Goal: Task Accomplishment & Management: Manage account settings

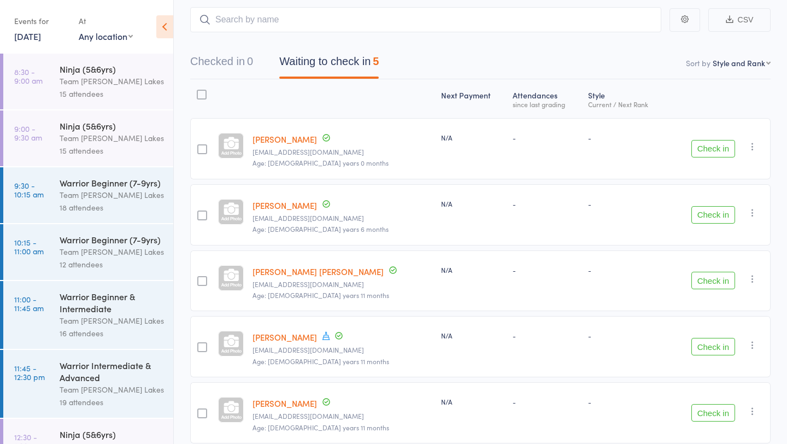
click at [79, 77] on div "Team [PERSON_NAME] Lakes" at bounding box center [112, 81] width 104 height 13
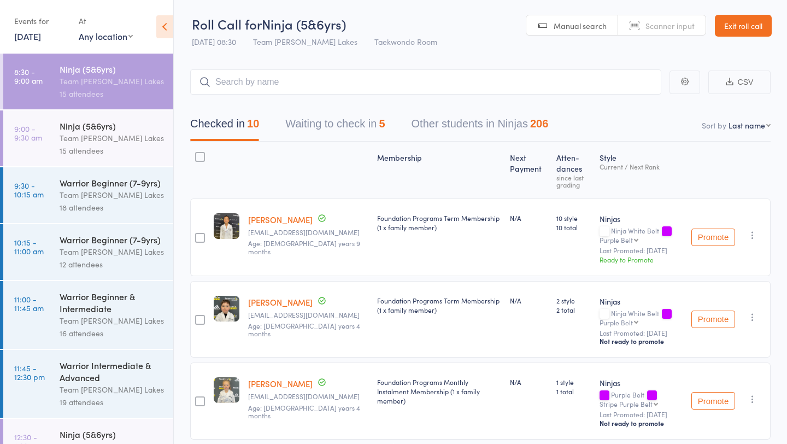
click at [368, 130] on button "Waiting to check in 5" at bounding box center [335, 126] width 100 height 29
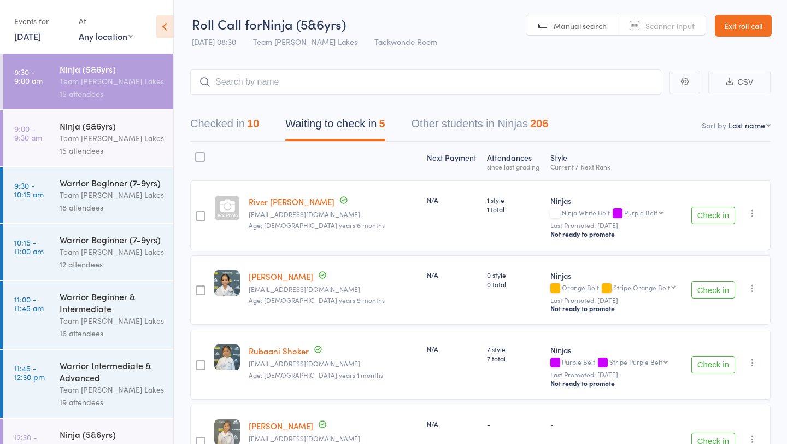
click at [708, 216] on button "Check in" at bounding box center [714, 215] width 44 height 17
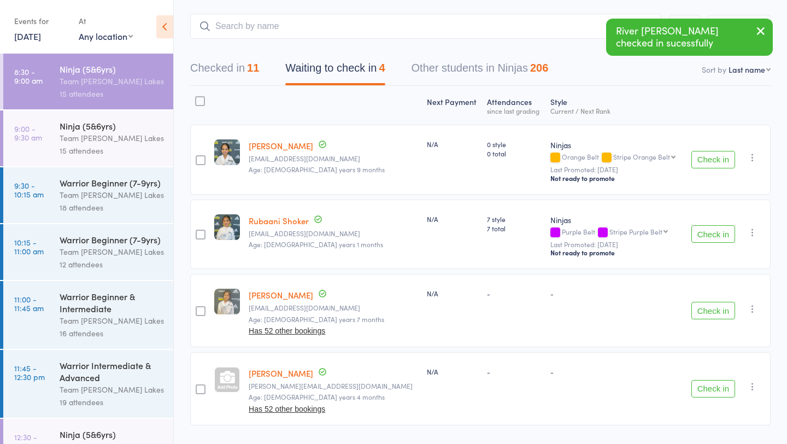
scroll to position [86, 0]
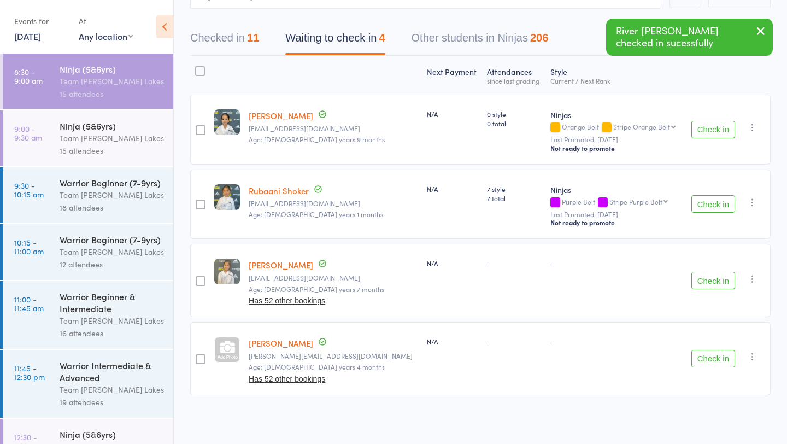
click at [711, 357] on button "Check in" at bounding box center [714, 358] width 44 height 17
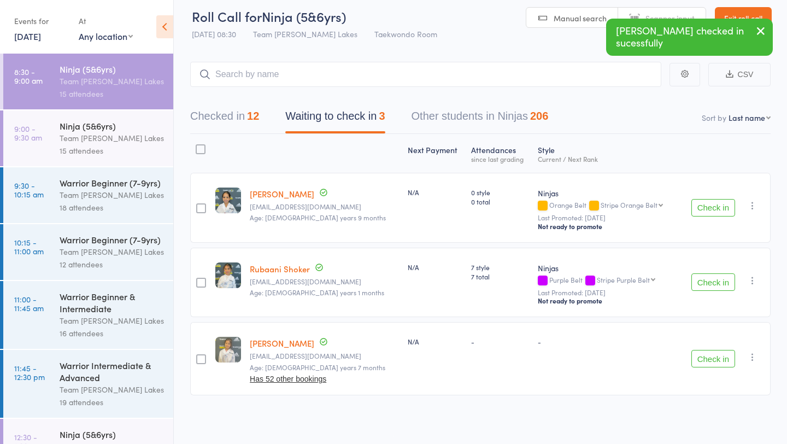
click at [203, 148] on div at bounding box center [201, 149] width 10 height 10
click at [198, 146] on input "checkbox" at bounding box center [198, 146] width 0 height 0
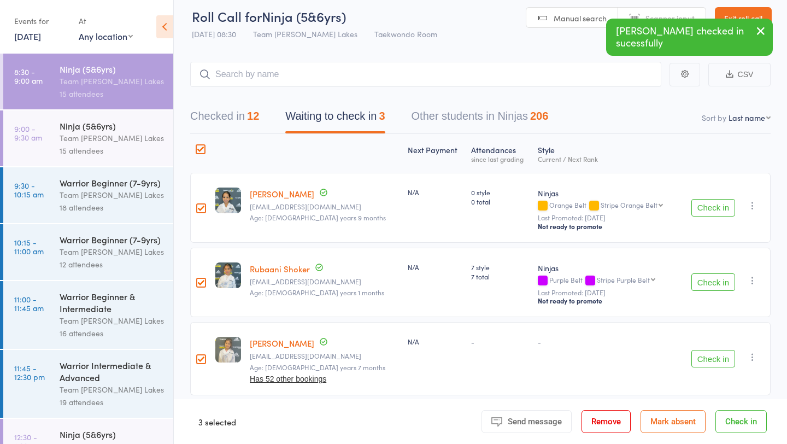
click at [663, 427] on button "Mark absent" at bounding box center [673, 421] width 65 height 23
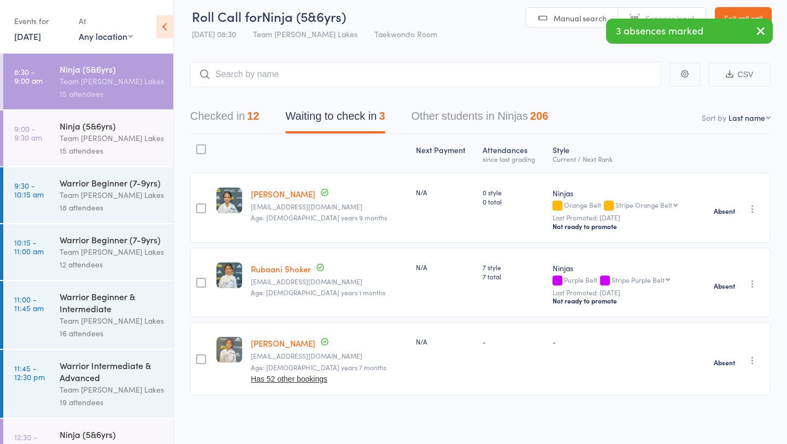
click at [80, 135] on div "Team [PERSON_NAME] Lakes" at bounding box center [112, 138] width 104 height 13
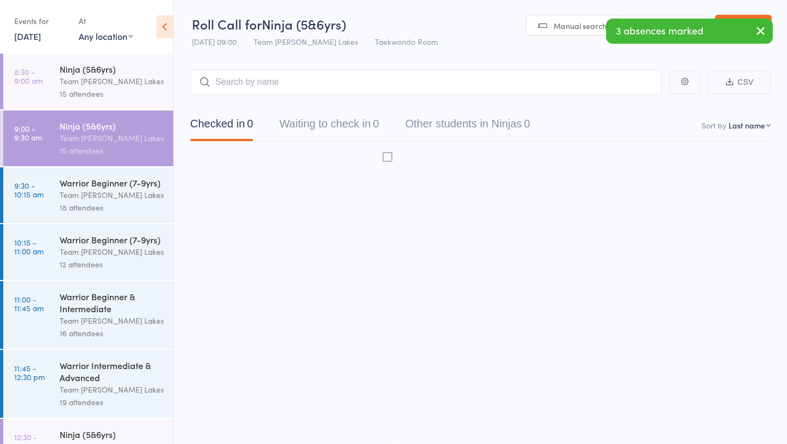
scroll to position [1, 0]
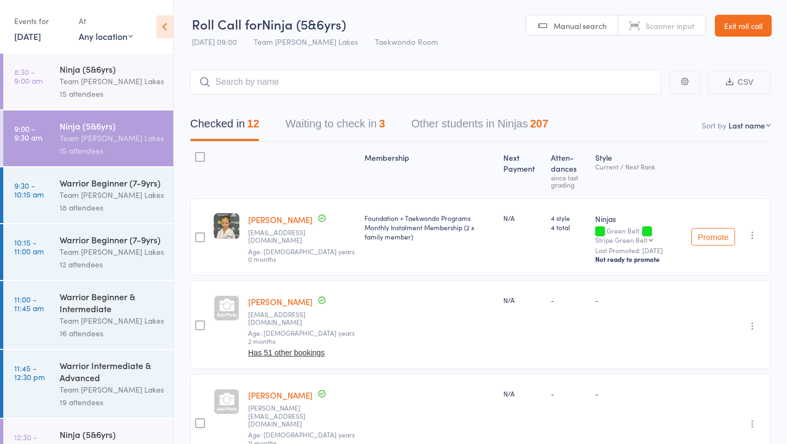
click at [335, 123] on button "Waiting to check in 3" at bounding box center [335, 126] width 100 height 29
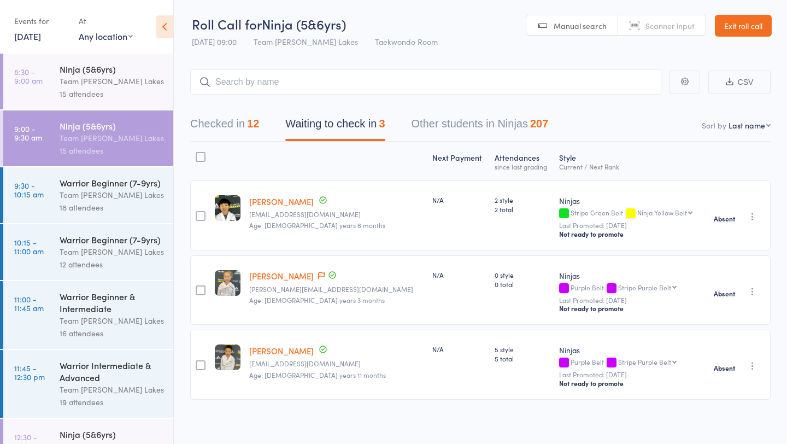
scroll to position [5, 0]
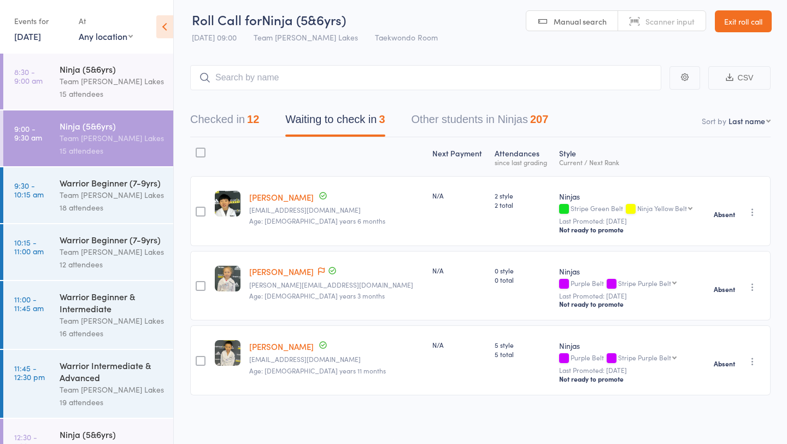
click at [65, 196] on div "Team [PERSON_NAME] Lakes" at bounding box center [112, 195] width 104 height 13
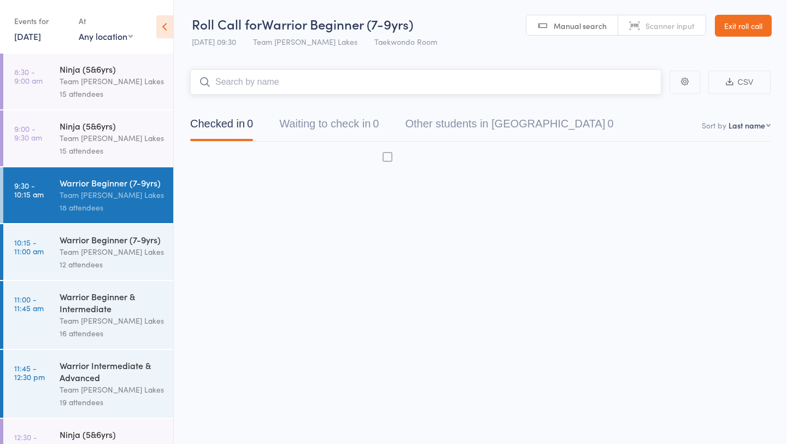
scroll to position [1, 0]
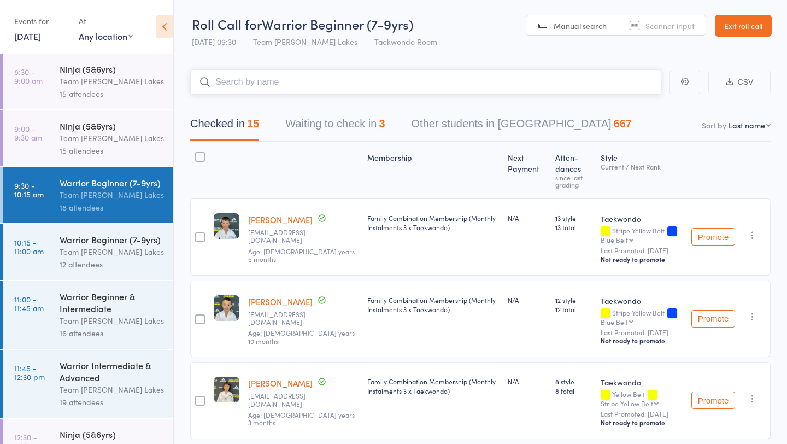
click at [337, 125] on button "Waiting to check in 3" at bounding box center [335, 126] width 100 height 29
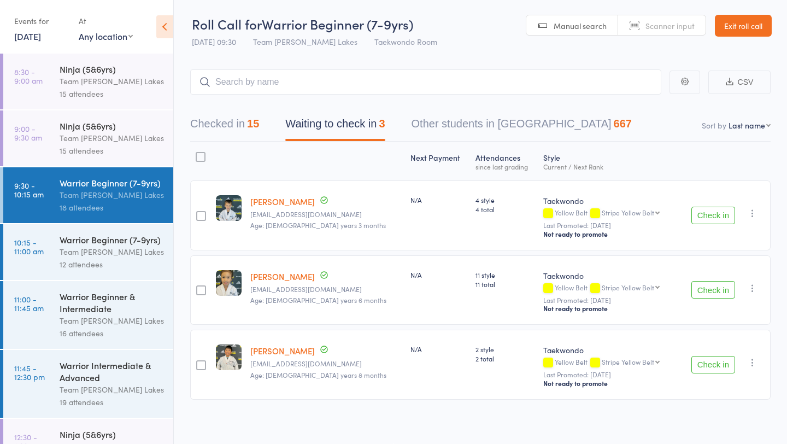
click at [203, 157] on div at bounding box center [201, 157] width 10 height 10
click at [198, 154] on input "checkbox" at bounding box center [198, 154] width 0 height 0
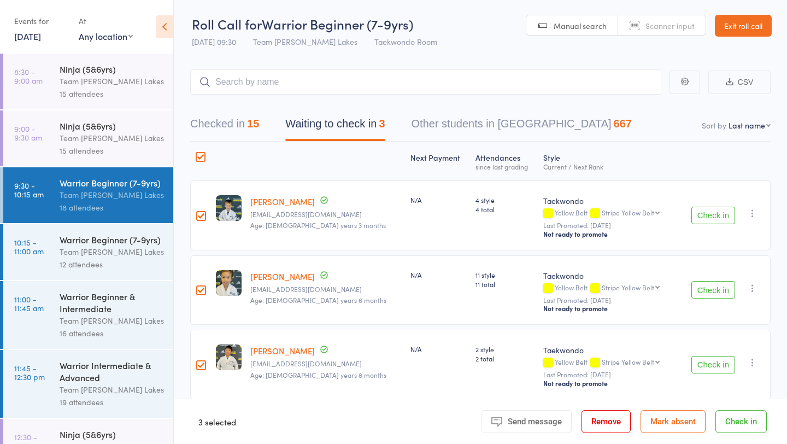
click at [680, 416] on button "Mark absent" at bounding box center [673, 421] width 65 height 23
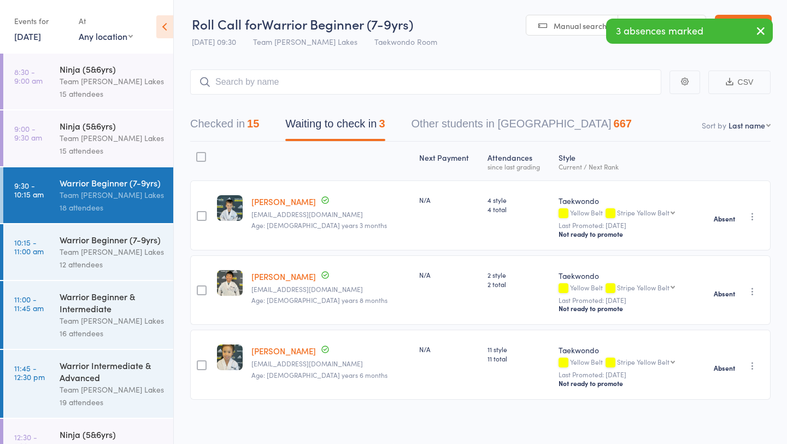
click at [77, 259] on div "12 attendees" at bounding box center [112, 264] width 104 height 13
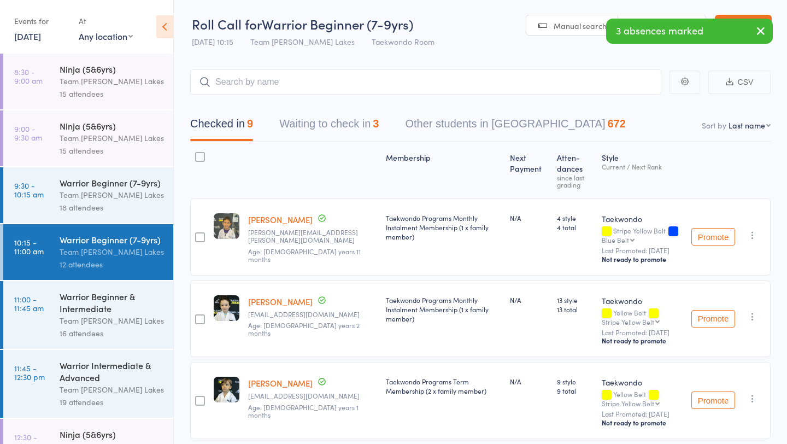
click at [328, 123] on button "Waiting to check in 3" at bounding box center [329, 126] width 100 height 29
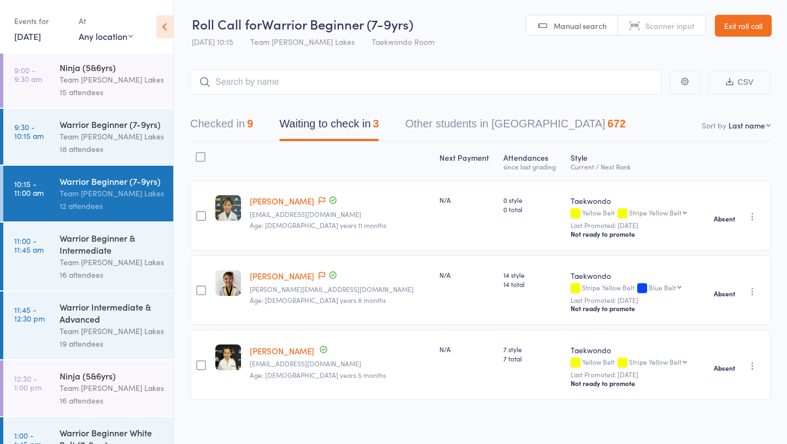
scroll to position [99, 0]
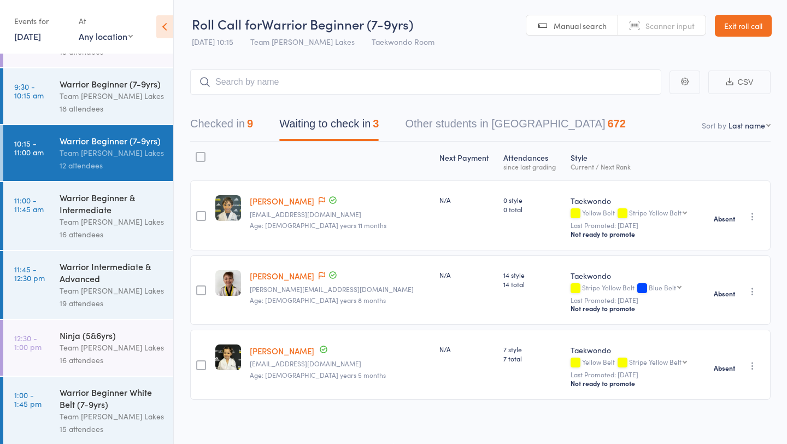
click at [102, 222] on div "Team [PERSON_NAME] Lakes" at bounding box center [112, 221] width 104 height 13
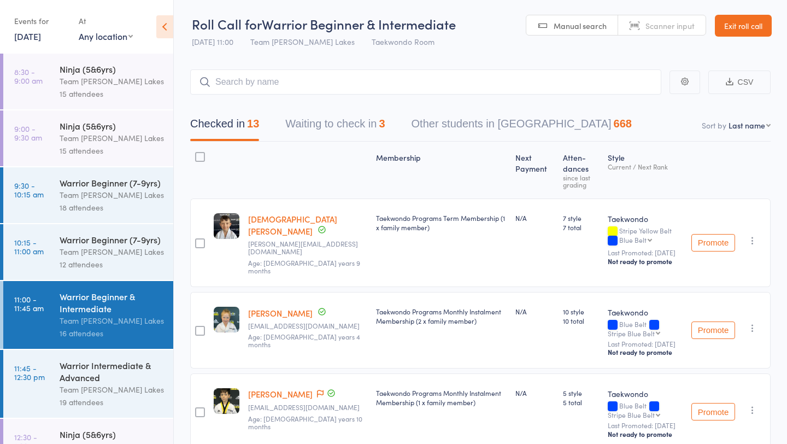
click at [354, 120] on button "Waiting to check in 3" at bounding box center [335, 126] width 100 height 29
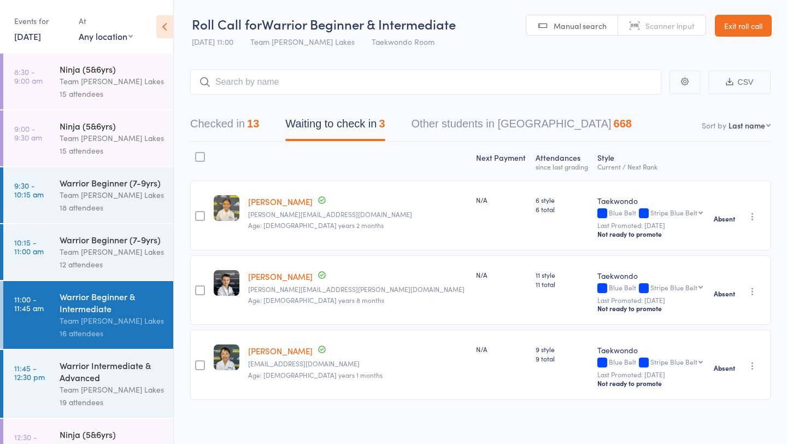
click at [107, 373] on div "Warrior Intermediate & Advanced" at bounding box center [112, 371] width 104 height 24
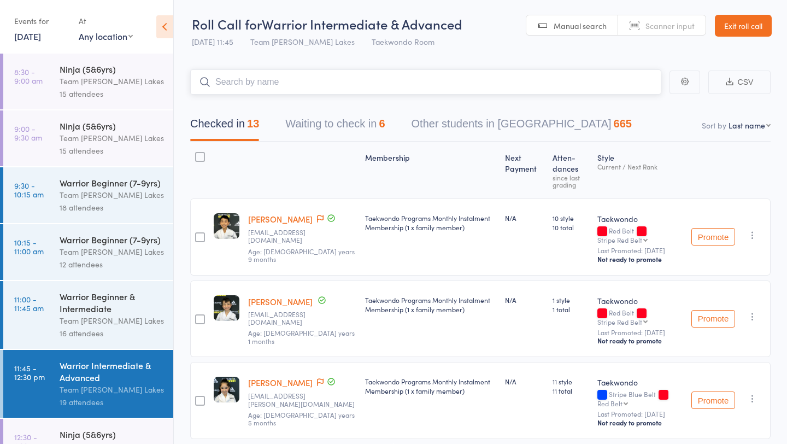
click at [359, 124] on button "Waiting to check in 6" at bounding box center [335, 126] width 100 height 29
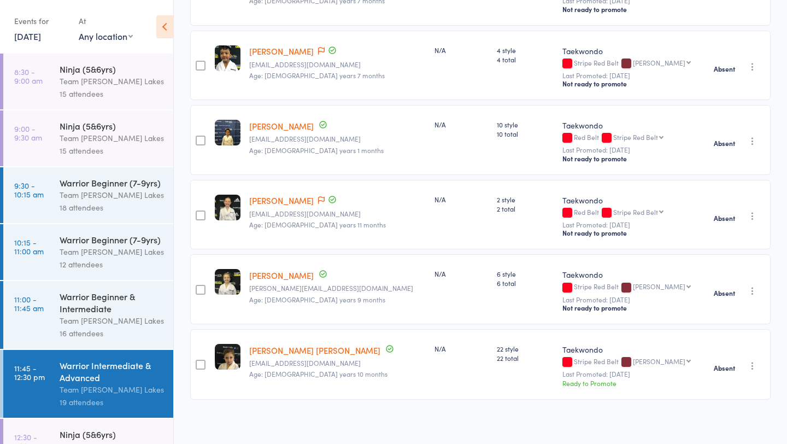
scroll to position [229, 0]
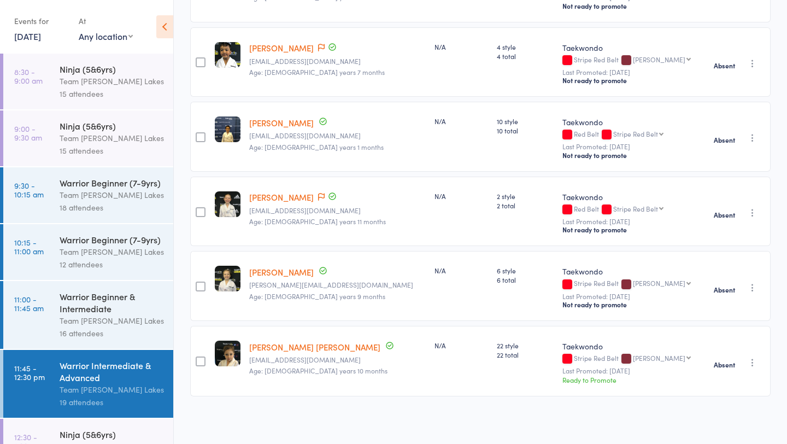
click at [753, 287] on icon "button" at bounding box center [752, 287] width 11 height 11
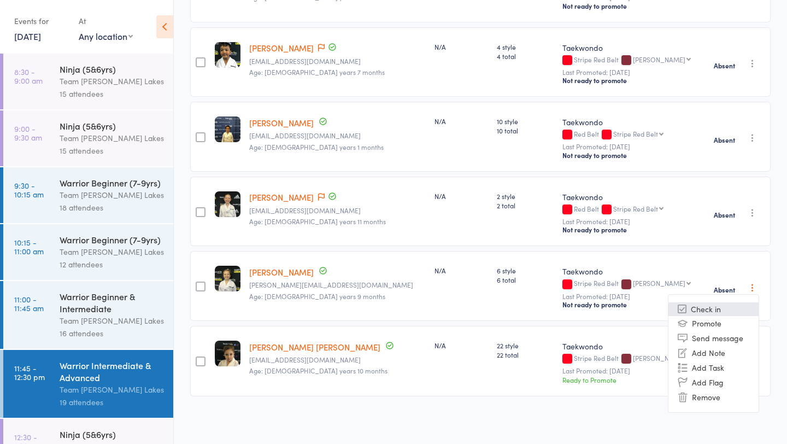
click at [715, 312] on li "Check in" at bounding box center [714, 309] width 90 height 14
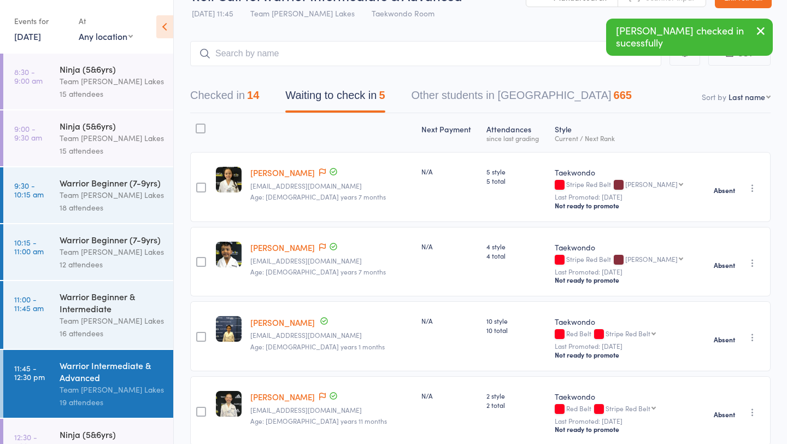
scroll to position [0, 0]
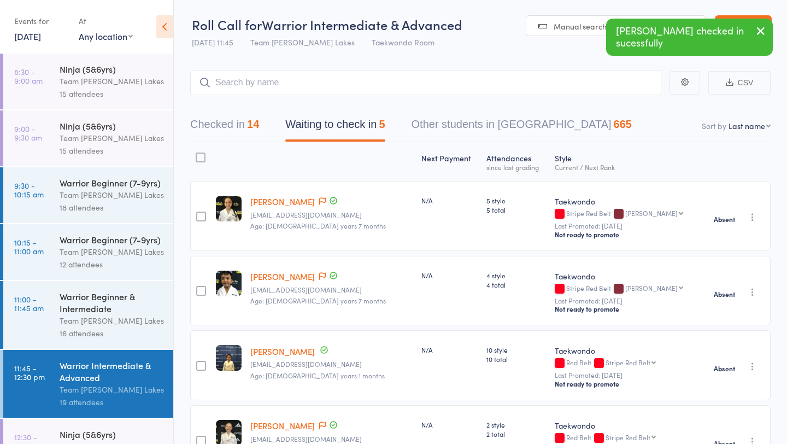
click at [242, 122] on button "Checked in 14" at bounding box center [224, 127] width 69 height 29
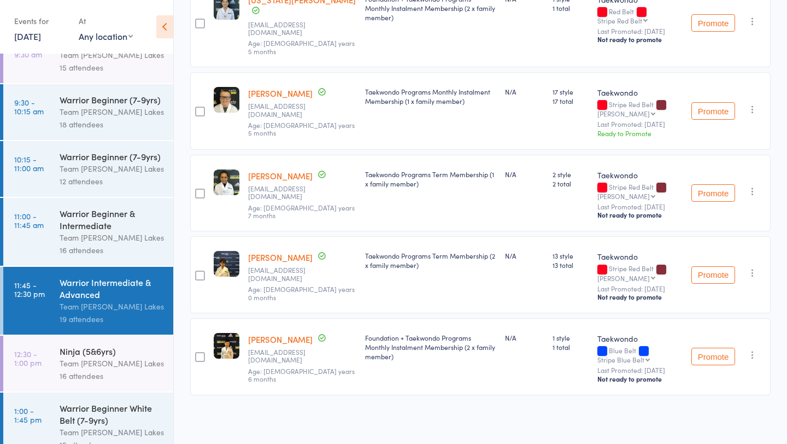
scroll to position [146, 0]
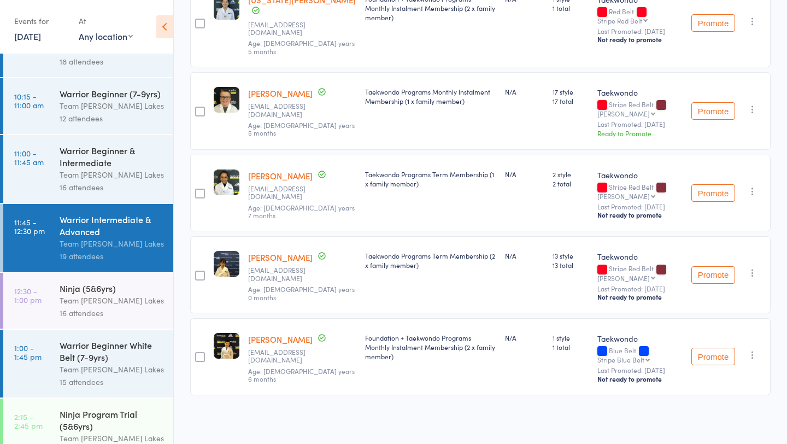
click at [90, 303] on div "Team [PERSON_NAME] Lakes" at bounding box center [112, 300] width 104 height 13
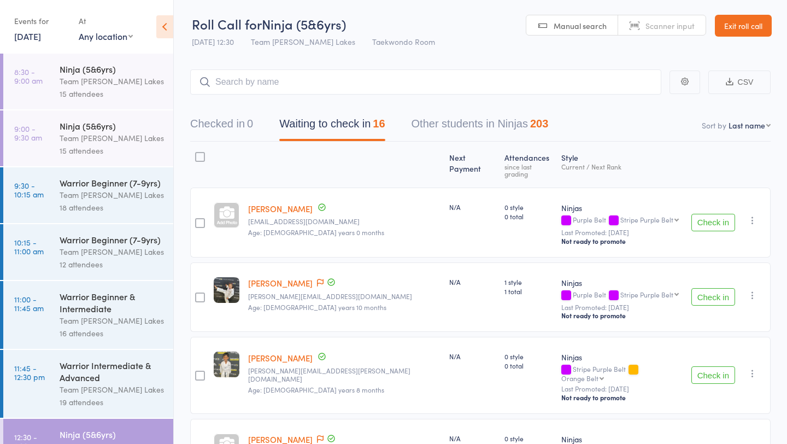
click at [710, 214] on button "Check in" at bounding box center [714, 222] width 44 height 17
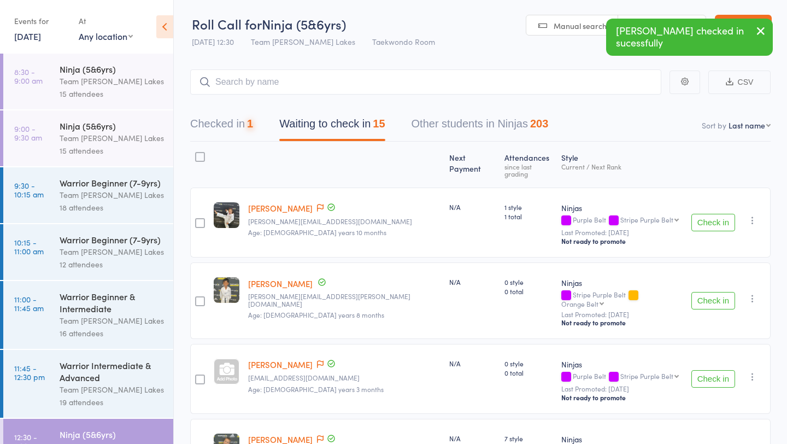
click at [710, 214] on button "Check in" at bounding box center [714, 222] width 44 height 17
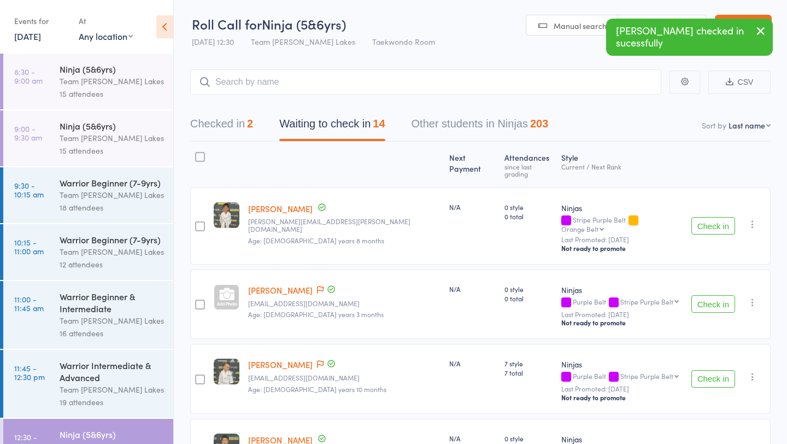
click at [710, 217] on button "Check in" at bounding box center [714, 225] width 44 height 17
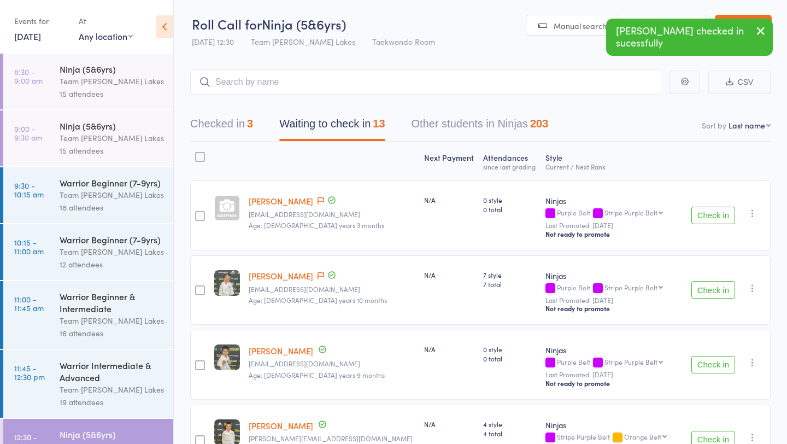
click at [710, 213] on button "Check in" at bounding box center [714, 215] width 44 height 17
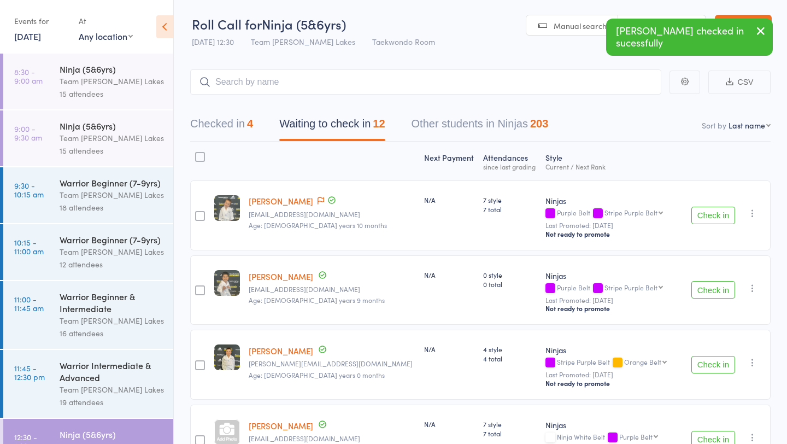
click at [710, 213] on button "Check in" at bounding box center [714, 215] width 44 height 17
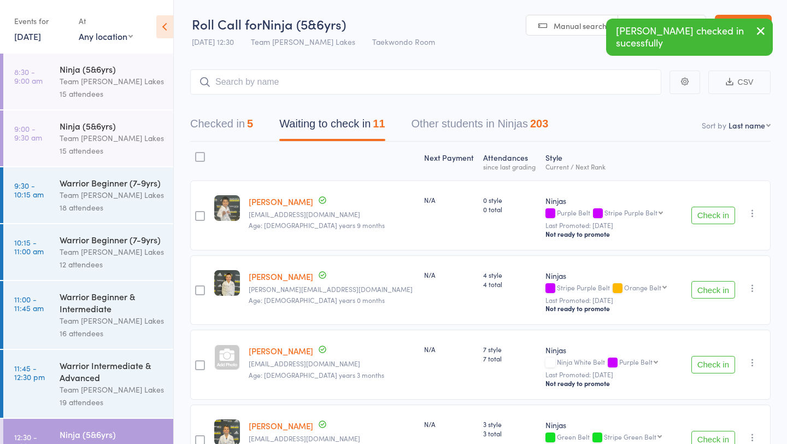
click at [710, 213] on button "Check in" at bounding box center [714, 215] width 44 height 17
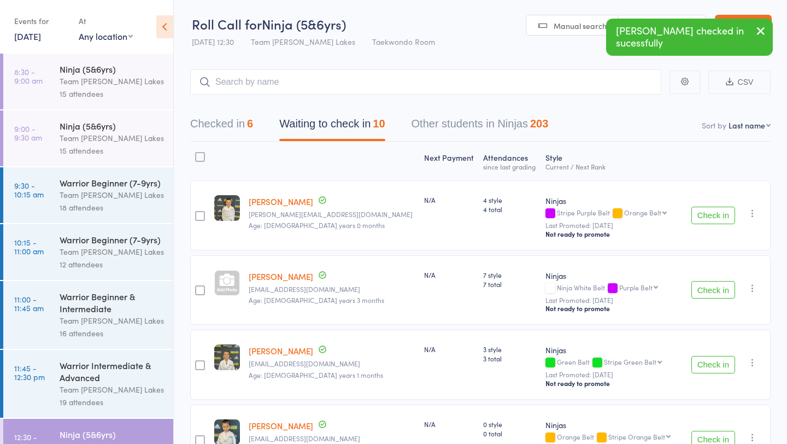
click at [710, 213] on button "Check in" at bounding box center [714, 215] width 44 height 17
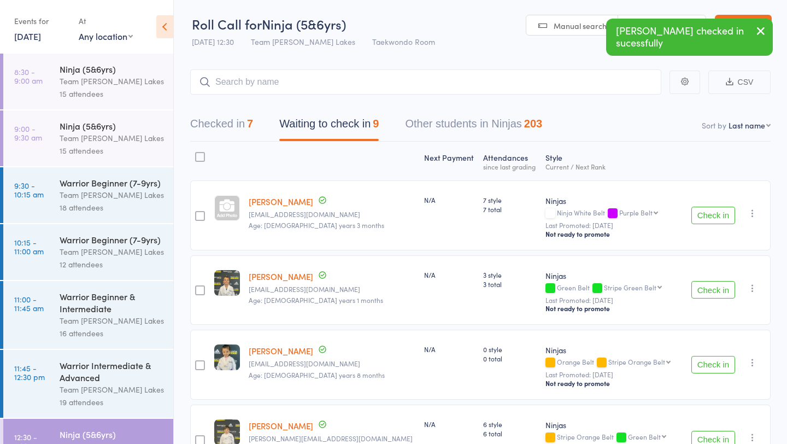
click at [710, 213] on button "Check in" at bounding box center [714, 215] width 44 height 17
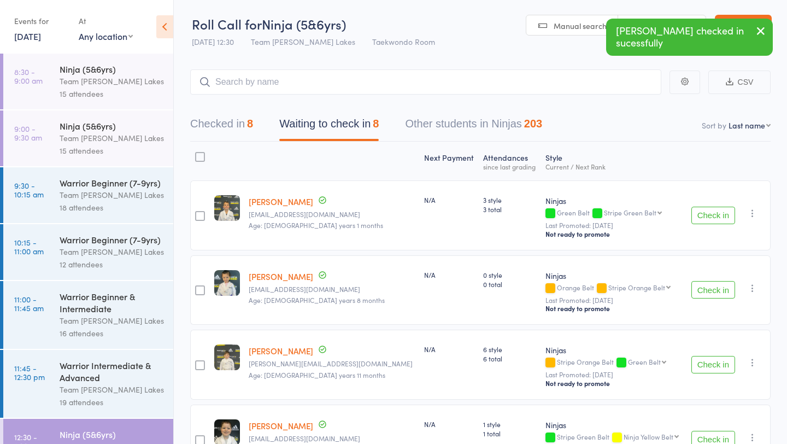
click at [710, 213] on button "Check in" at bounding box center [714, 215] width 44 height 17
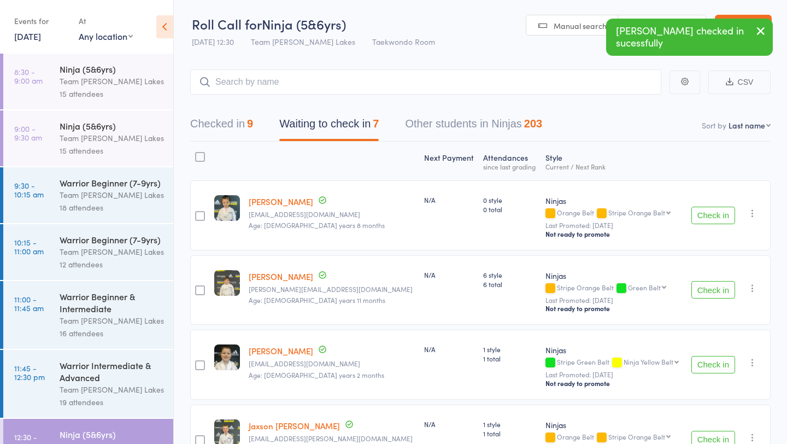
click at [710, 213] on button "Check in" at bounding box center [714, 215] width 44 height 17
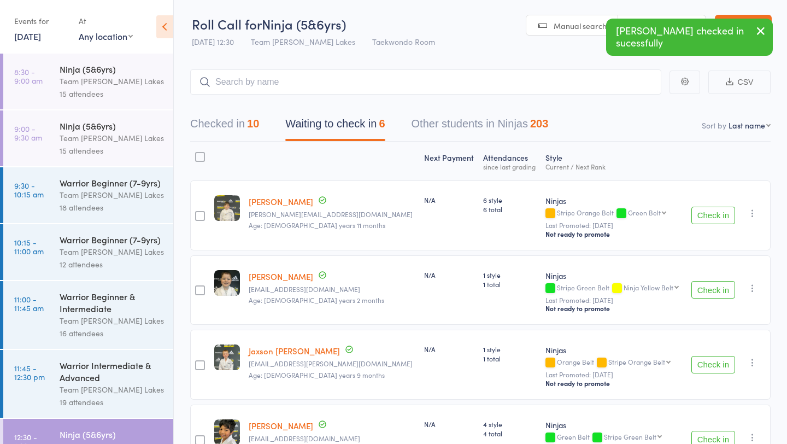
click at [710, 213] on button "Check in" at bounding box center [714, 215] width 44 height 17
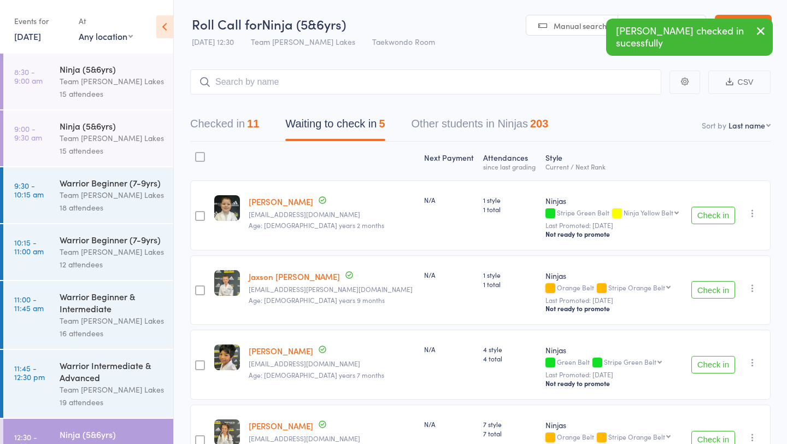
click at [710, 213] on button "Check in" at bounding box center [714, 215] width 44 height 17
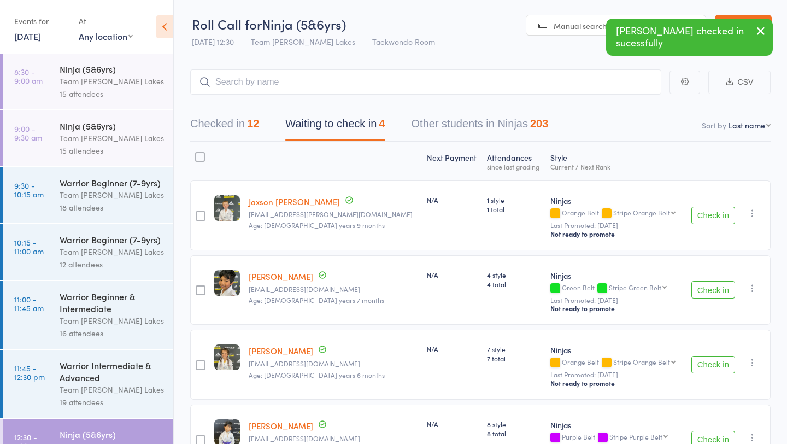
click at [710, 213] on button "Check in" at bounding box center [714, 215] width 44 height 17
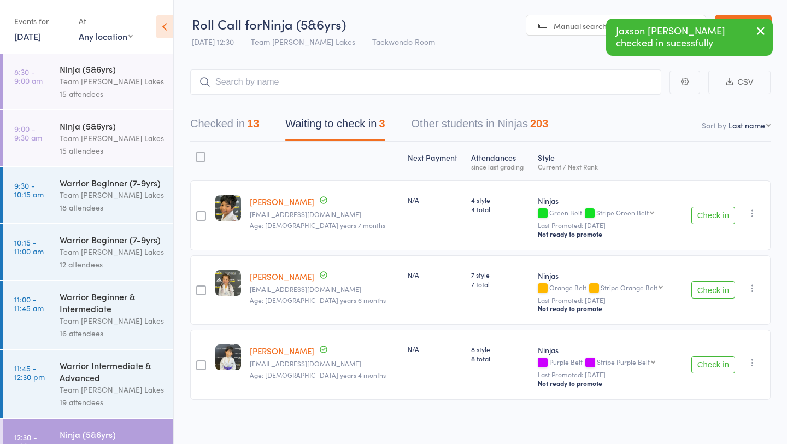
click at [710, 213] on button "Check in" at bounding box center [714, 215] width 44 height 17
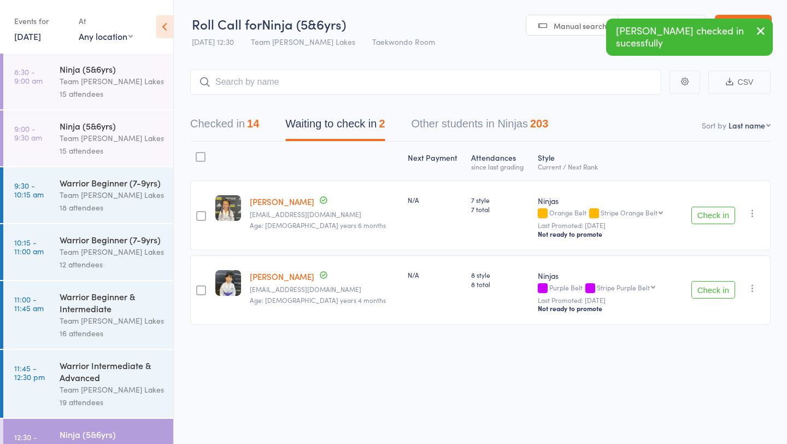
click at [710, 213] on button "Check in" at bounding box center [714, 215] width 44 height 17
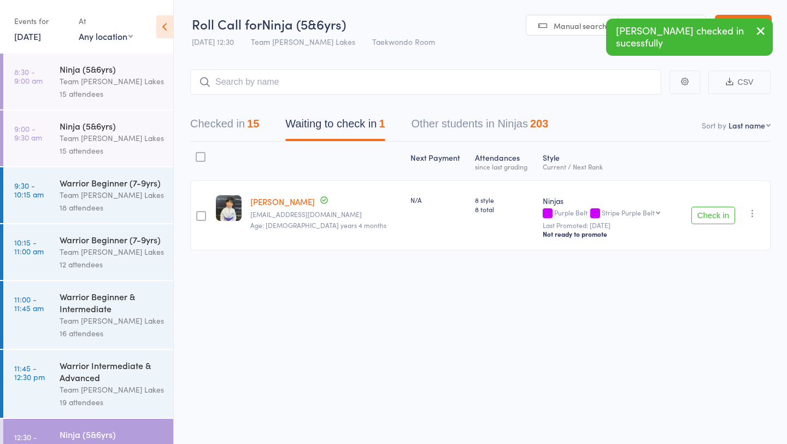
click at [751, 215] on icon "button" at bounding box center [752, 213] width 11 height 11
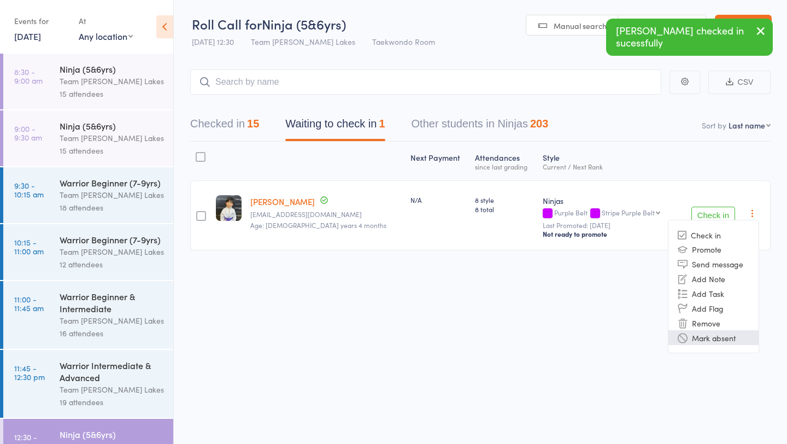
click at [737, 336] on li "Mark absent" at bounding box center [714, 337] width 90 height 15
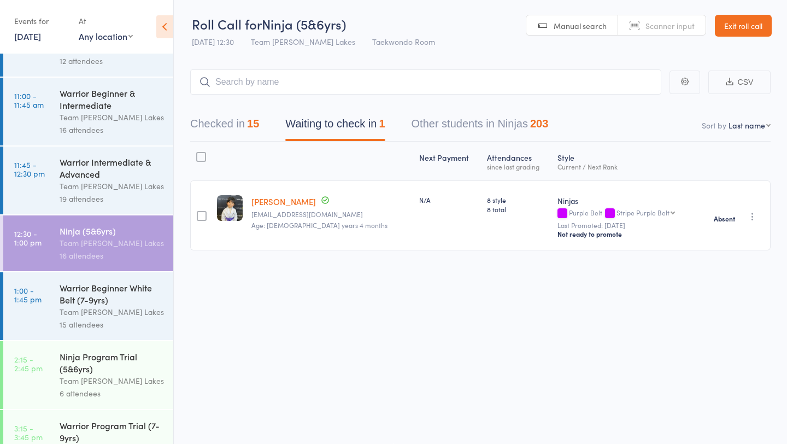
scroll to position [226, 0]
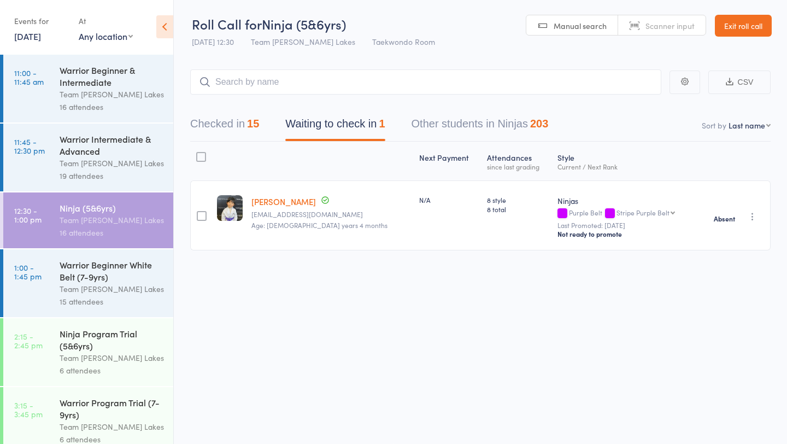
click at [141, 273] on div "Warrior Beginner White Belt (7-9yrs)" at bounding box center [112, 271] width 104 height 24
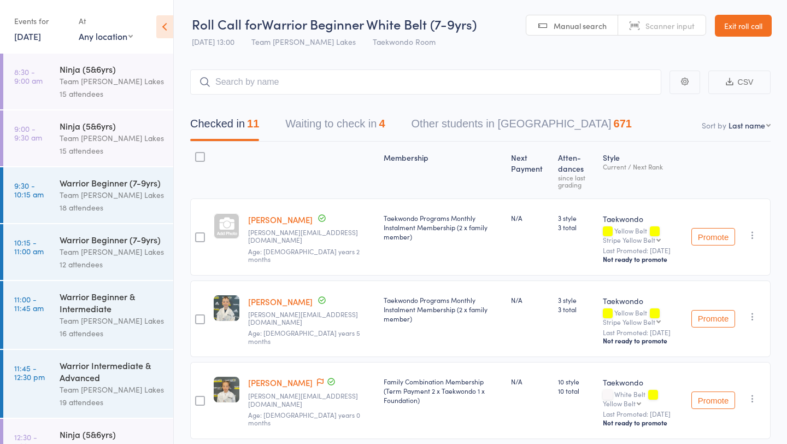
click at [342, 122] on button "Waiting to check in 4" at bounding box center [335, 126] width 100 height 29
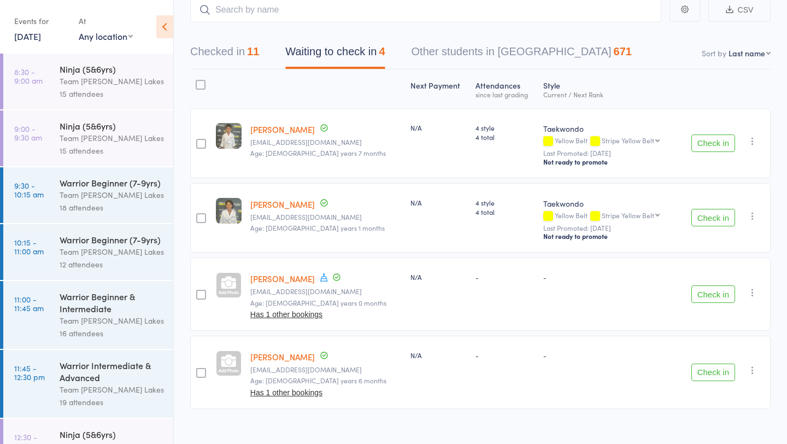
scroll to position [86, 0]
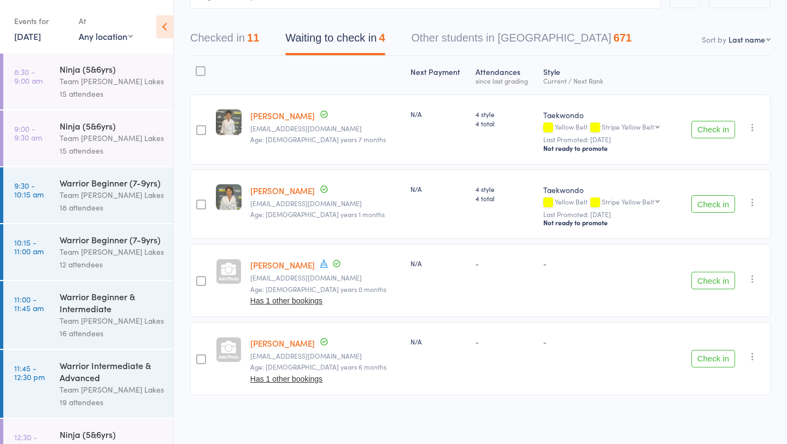
click at [201, 69] on div at bounding box center [201, 71] width 10 height 10
click at [198, 68] on input "checkbox" at bounding box center [198, 68] width 0 height 0
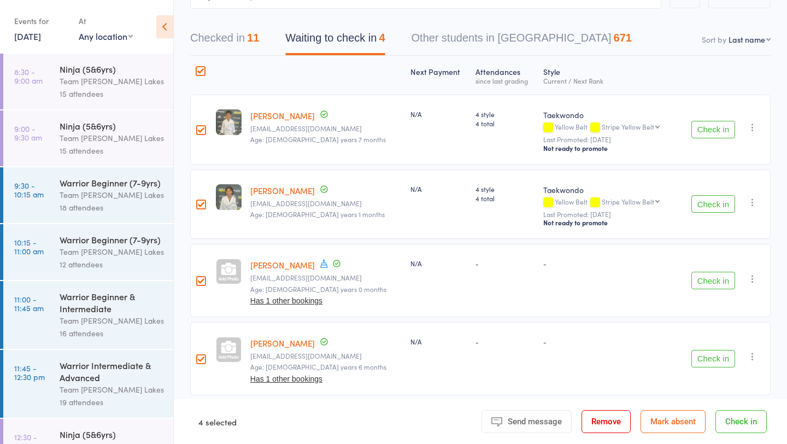
click at [686, 423] on button "Mark absent" at bounding box center [673, 421] width 65 height 23
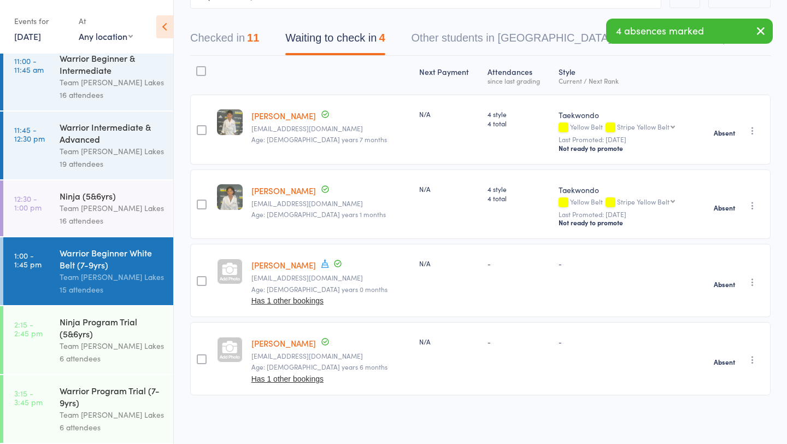
scroll to position [242, 0]
click at [98, 327] on div "Ninja Program Trial (5&6yrs)" at bounding box center [112, 328] width 104 height 24
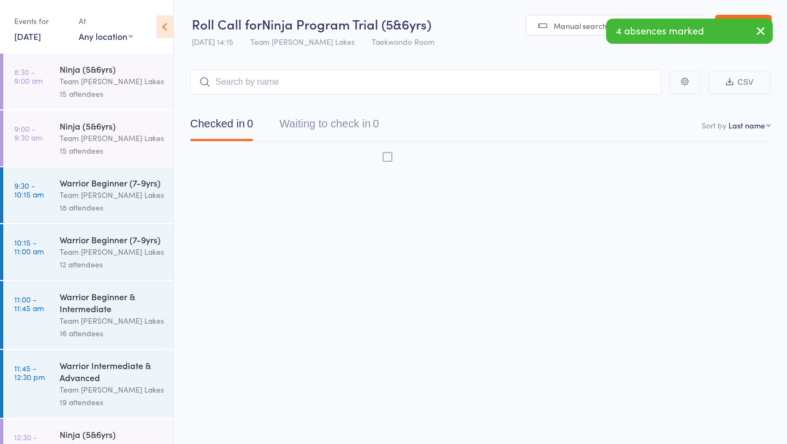
scroll to position [1, 0]
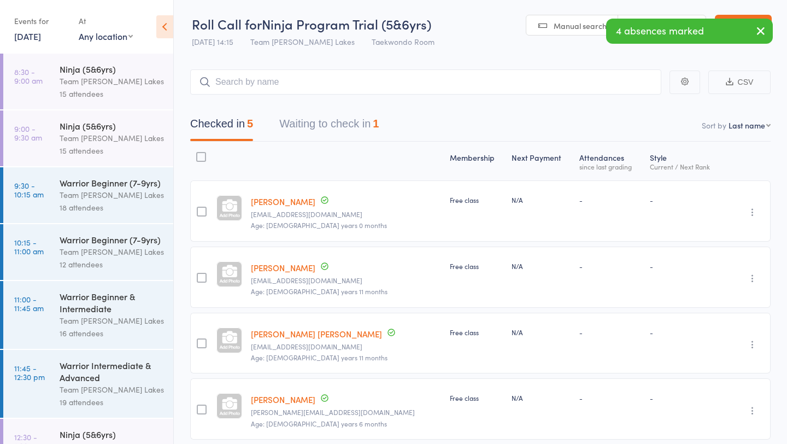
click at [362, 125] on button "Waiting to check in 1" at bounding box center [329, 126] width 100 height 29
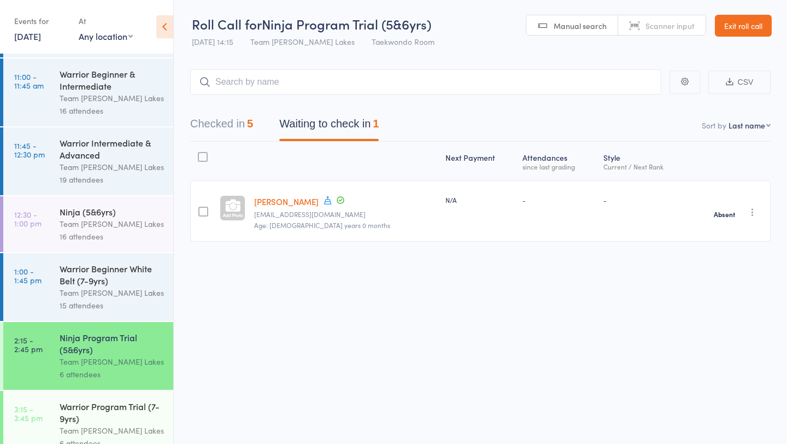
scroll to position [242, 0]
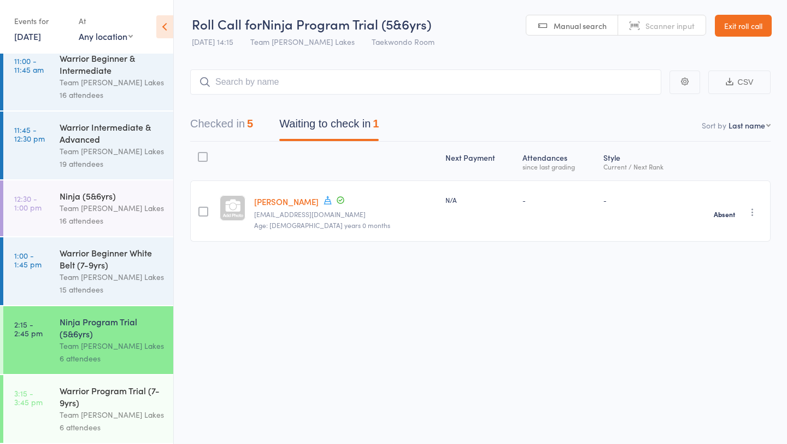
click at [77, 414] on div "Team [PERSON_NAME] Lakes" at bounding box center [112, 414] width 104 height 13
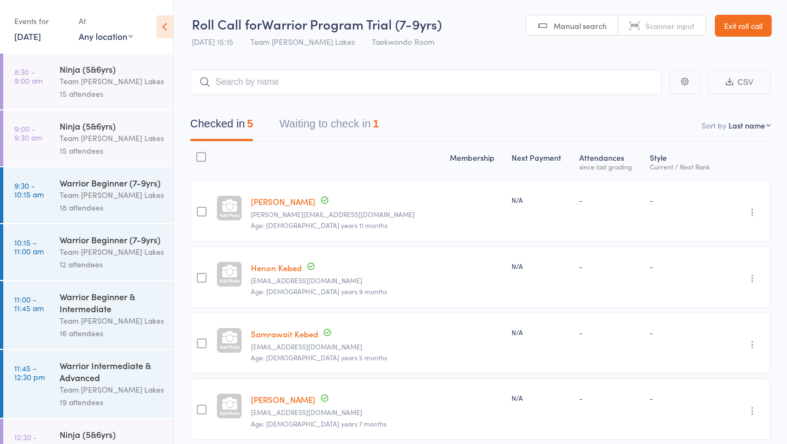
click at [352, 129] on button "Waiting to check in 1" at bounding box center [329, 126] width 100 height 29
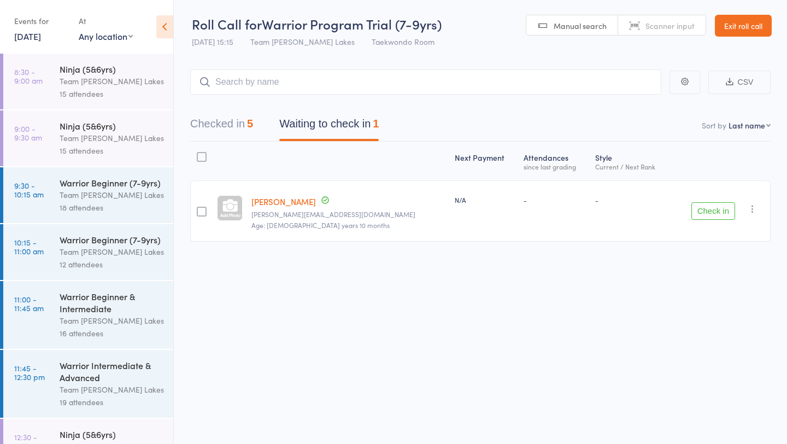
click at [751, 208] on icon "button" at bounding box center [752, 208] width 11 height 11
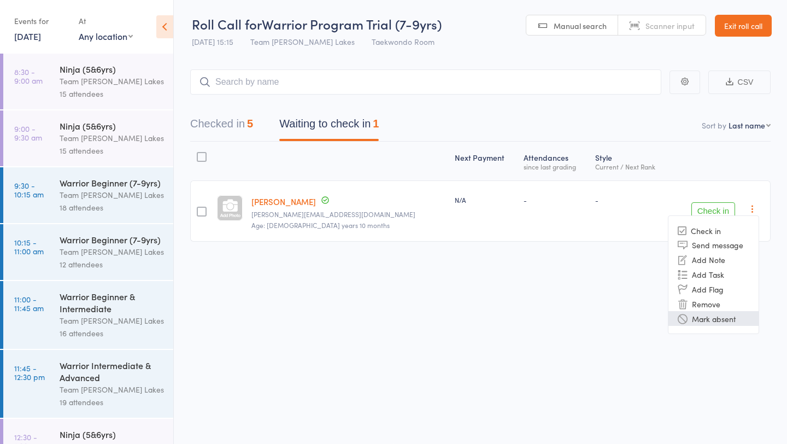
click at [722, 323] on li "Mark absent" at bounding box center [714, 318] width 90 height 15
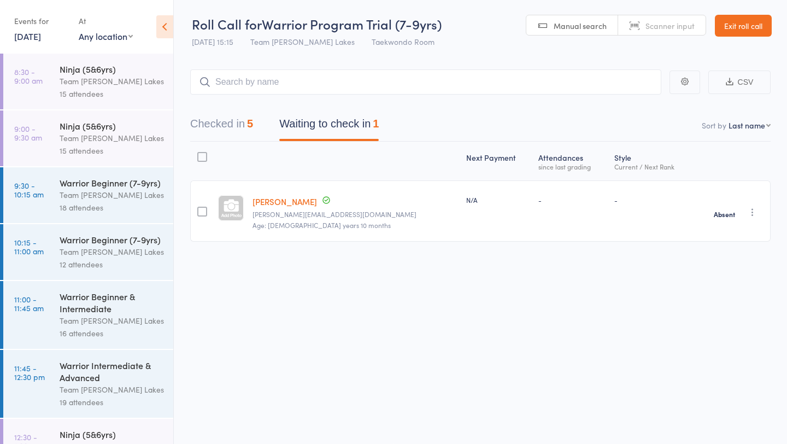
click at [296, 200] on link "Nazzareno Maerz" at bounding box center [285, 201] width 65 height 11
click at [215, 119] on button "Checked in 5" at bounding box center [221, 126] width 63 height 29
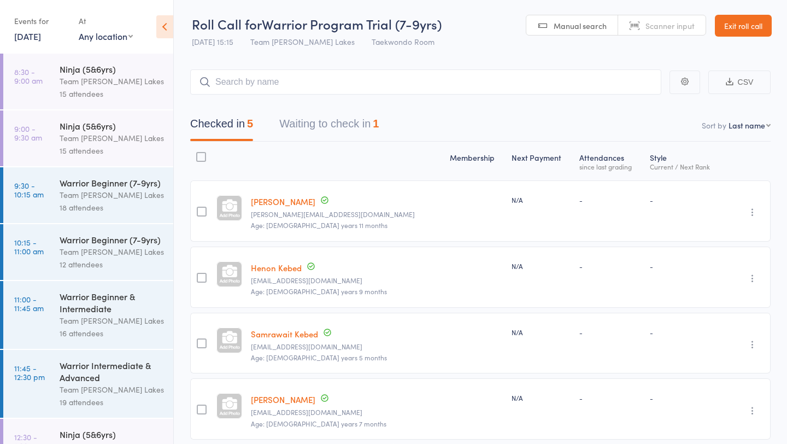
click at [294, 201] on link "[PERSON_NAME]" at bounding box center [283, 201] width 65 height 11
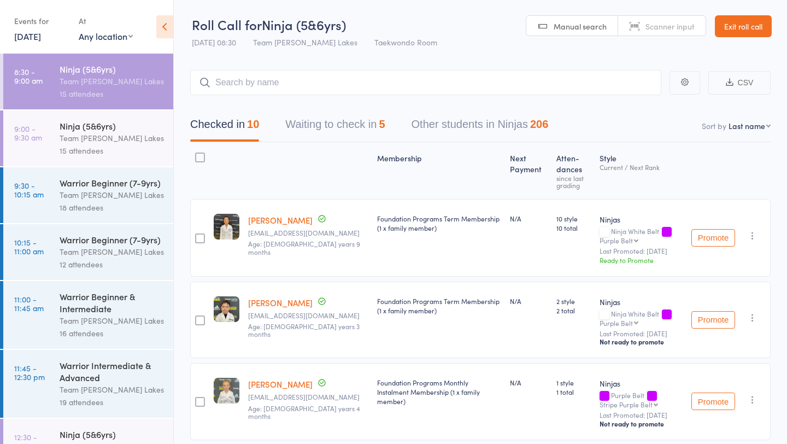
click at [353, 123] on button "Waiting to check in 5" at bounding box center [335, 127] width 100 height 29
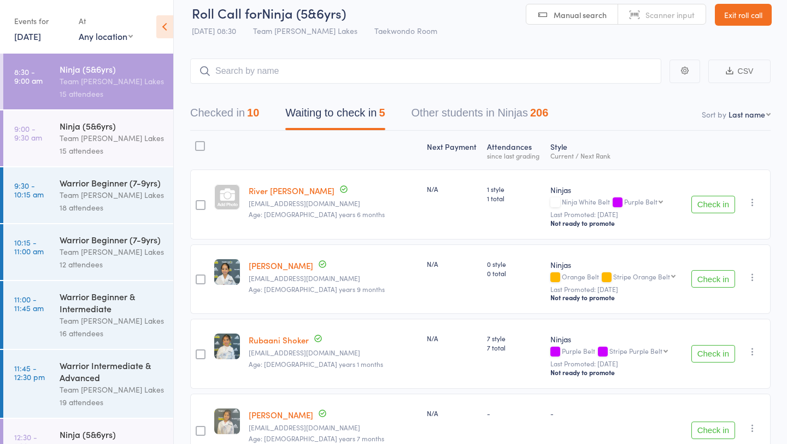
scroll to position [13, 0]
click at [703, 205] on button "Check in" at bounding box center [714, 203] width 44 height 17
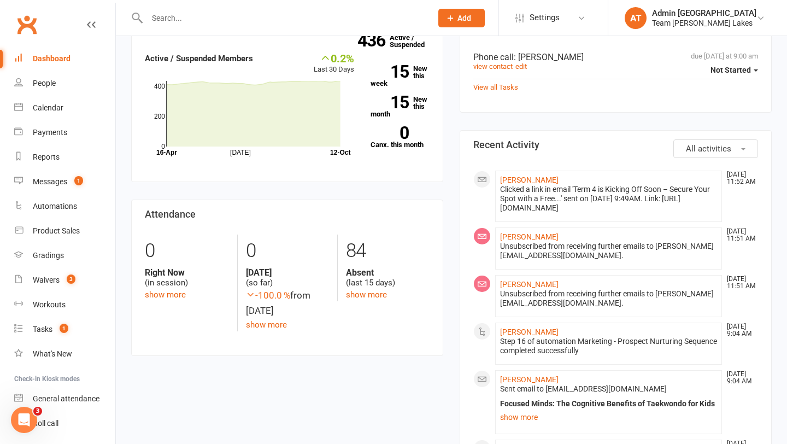
scroll to position [100, 0]
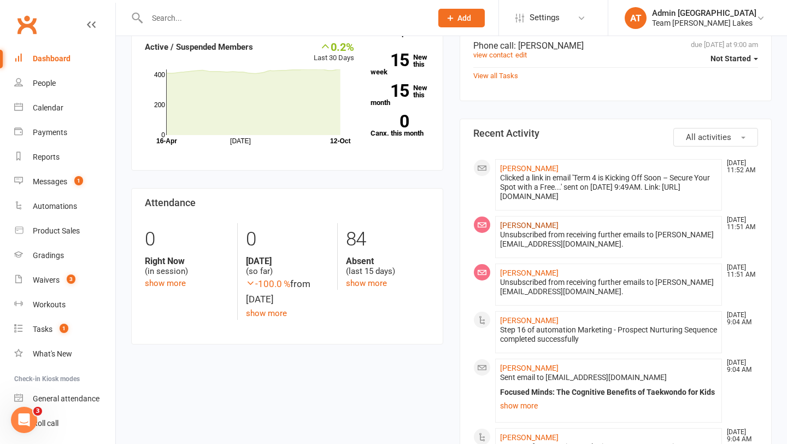
click at [516, 230] on link "Camilla Eid" at bounding box center [529, 225] width 59 height 9
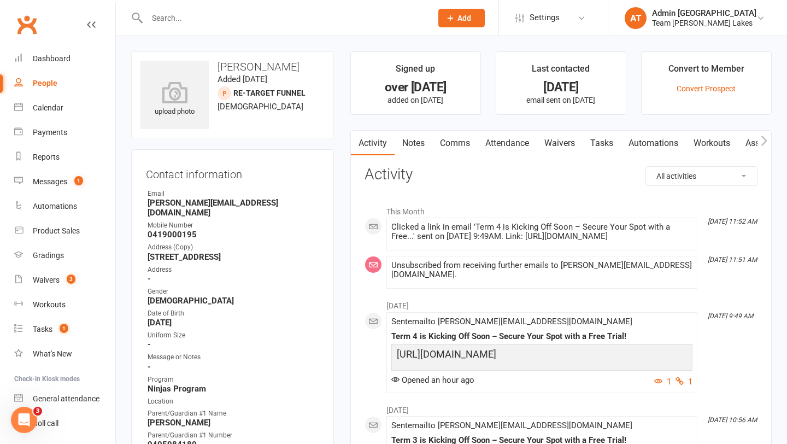
click at [418, 143] on link "Notes" at bounding box center [414, 143] width 38 height 25
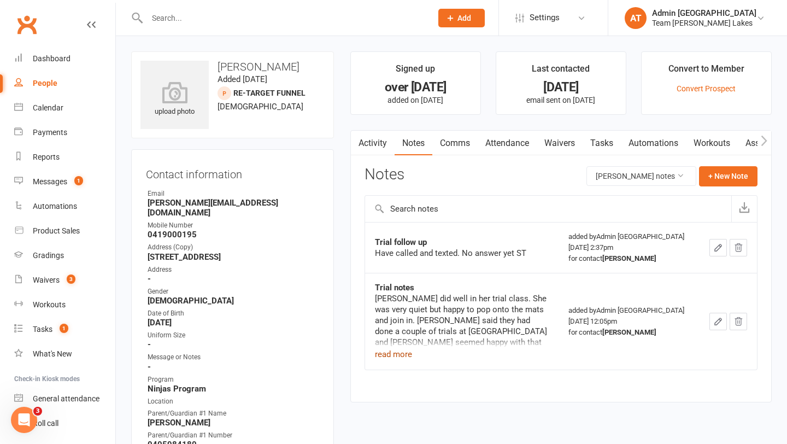
click at [398, 353] on button "read more" at bounding box center [393, 354] width 37 height 13
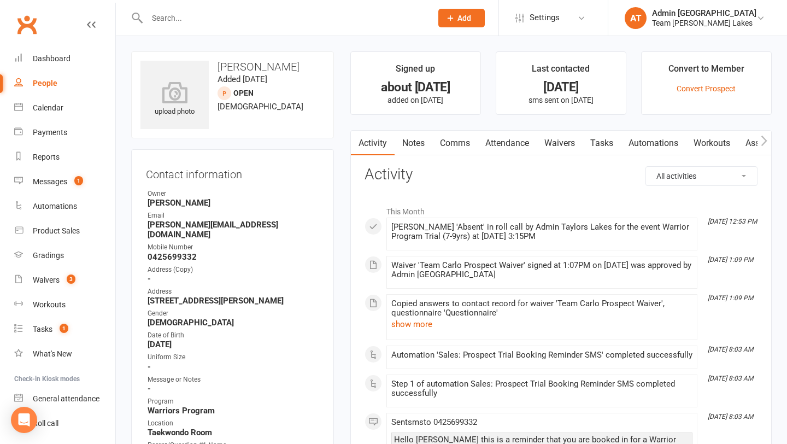
click at [413, 143] on link "Notes" at bounding box center [414, 143] width 38 height 25
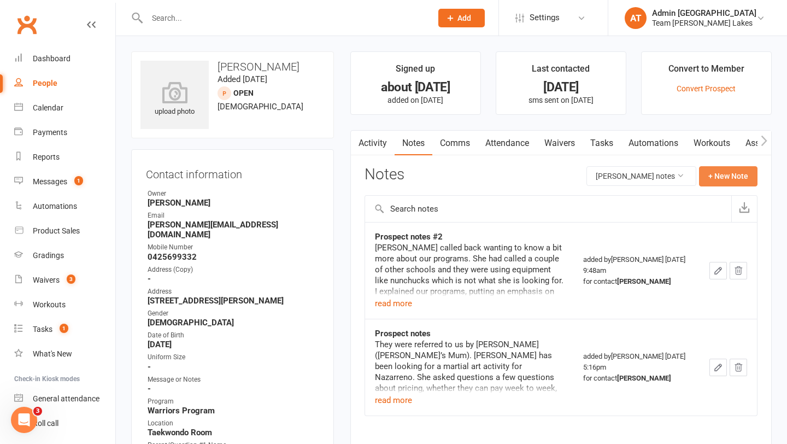
click at [726, 177] on button "+ New Note" at bounding box center [728, 176] width 59 height 20
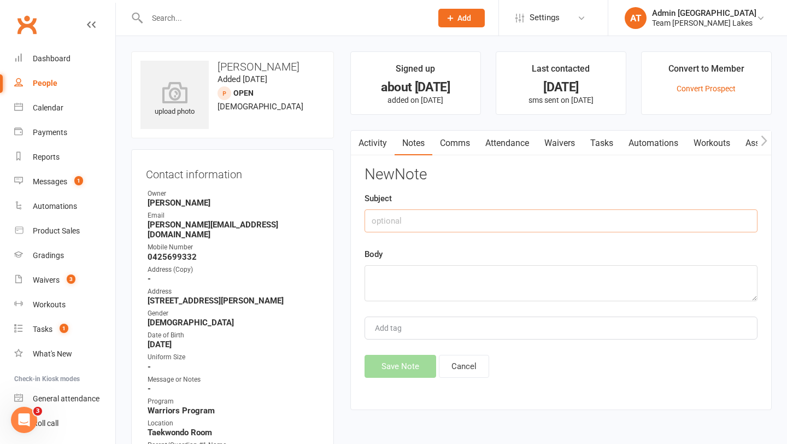
click at [429, 226] on input "text" at bounding box center [561, 220] width 393 height 23
type input "DNA Trial"
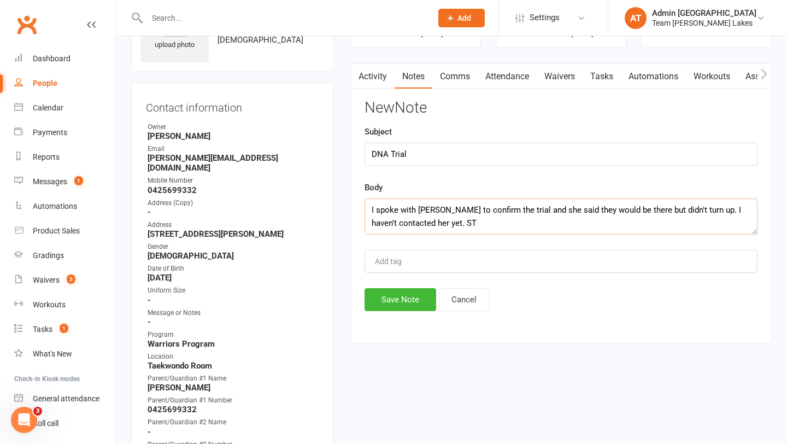
scroll to position [100, 0]
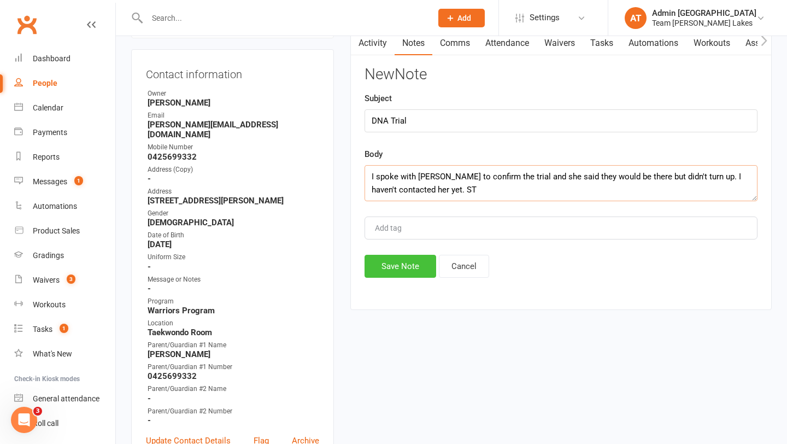
type textarea "I spoke with Jess to confirm the trial and she said they would be there but did…"
click at [398, 265] on button "Save Note" at bounding box center [401, 266] width 72 height 23
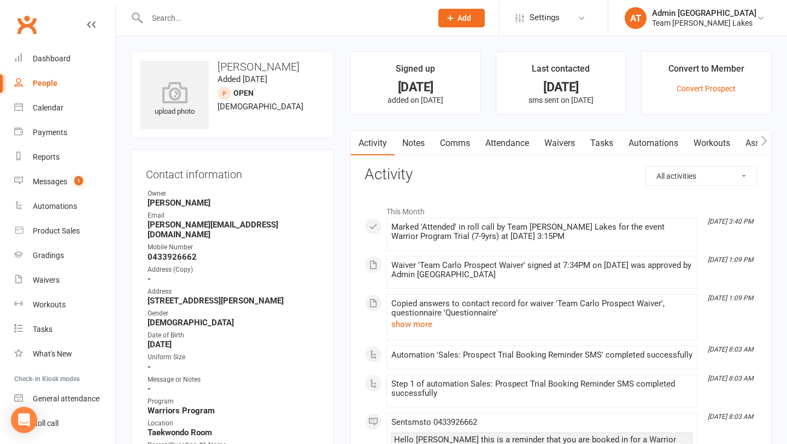
click at [413, 145] on link "Notes" at bounding box center [414, 143] width 38 height 25
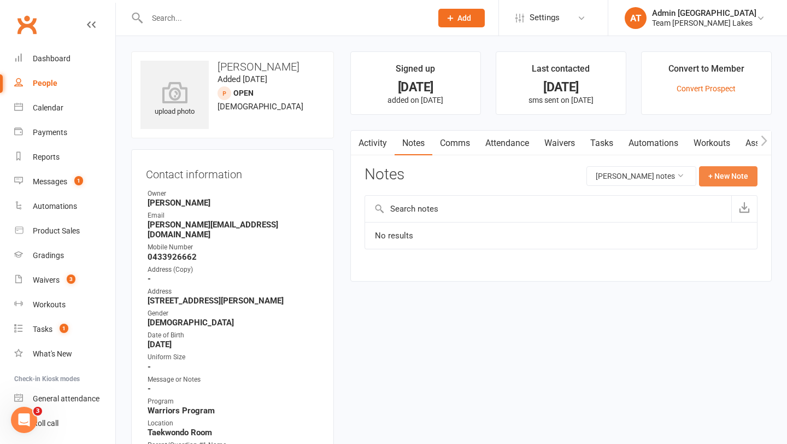
click at [723, 169] on button "+ New Note" at bounding box center [728, 176] width 59 height 20
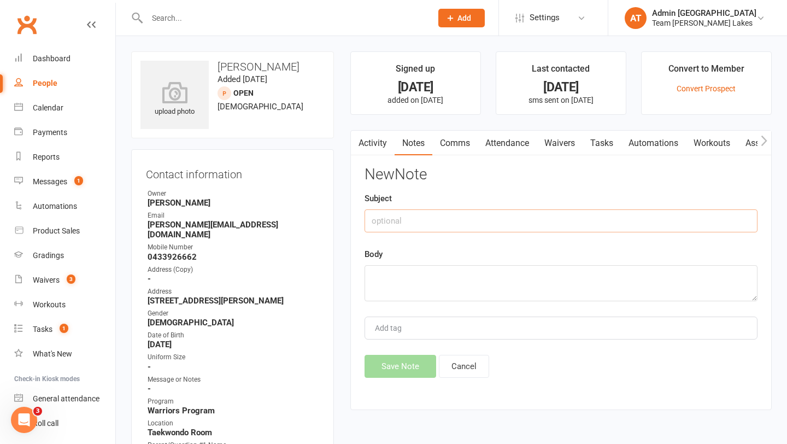
click at [428, 218] on input "text" at bounding box center [561, 220] width 393 height 23
type input "Trial notes"
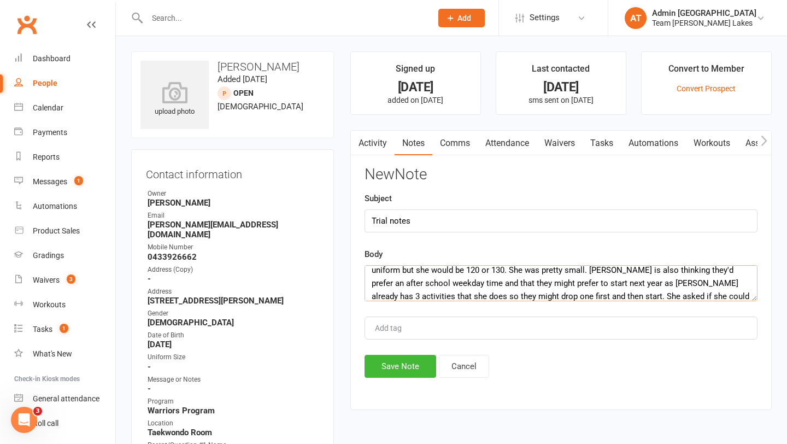
scroll to position [59, 0]
click at [503, 296] on textarea "[PERSON_NAME] loved her trial but [PERSON_NAME] wanted to take her home to talk…" at bounding box center [561, 283] width 393 height 36
type textarea "[PERSON_NAME] loved her trial but [PERSON_NAME] wanted to take her home to talk…"
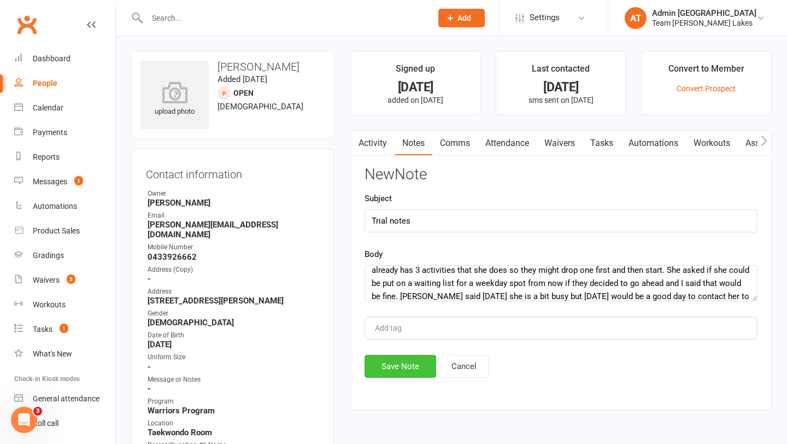
click at [396, 371] on button "Save Note" at bounding box center [401, 366] width 72 height 23
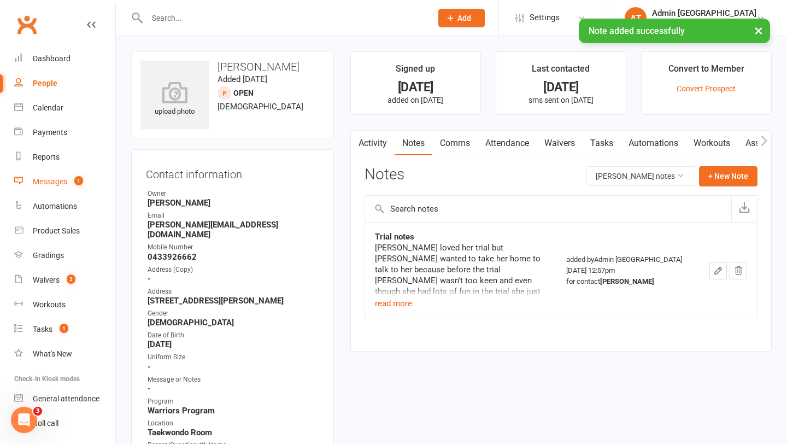
click at [51, 181] on div "Messages" at bounding box center [50, 181] width 34 height 9
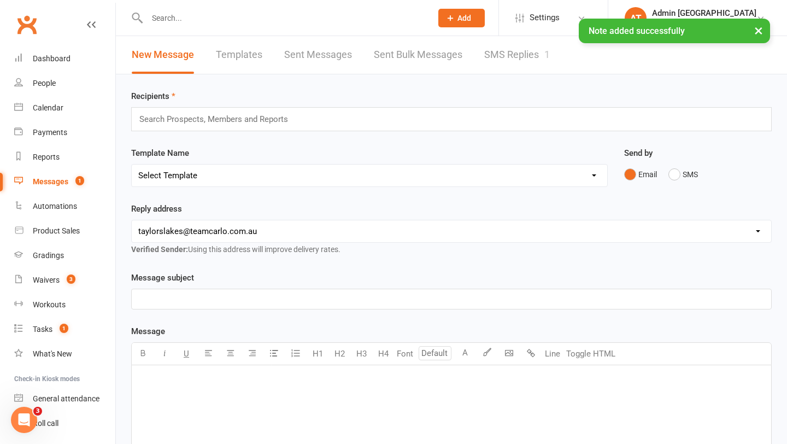
click at [522, 59] on link "SMS Replies 1" at bounding box center [517, 55] width 66 height 38
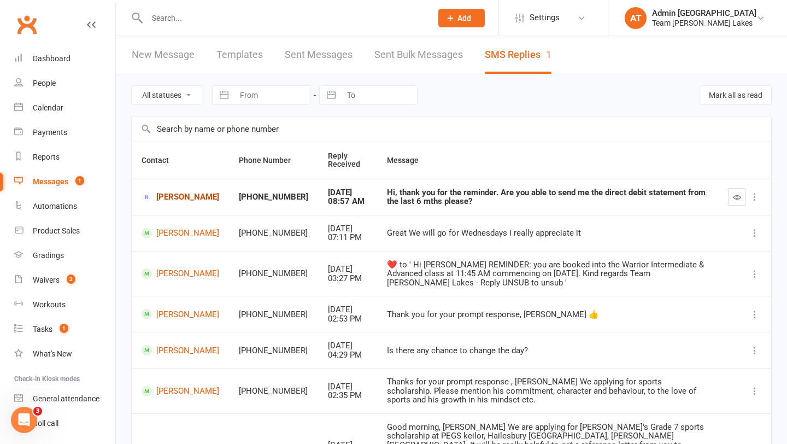
click at [168, 194] on link "[PERSON_NAME]" at bounding box center [181, 197] width 78 height 10
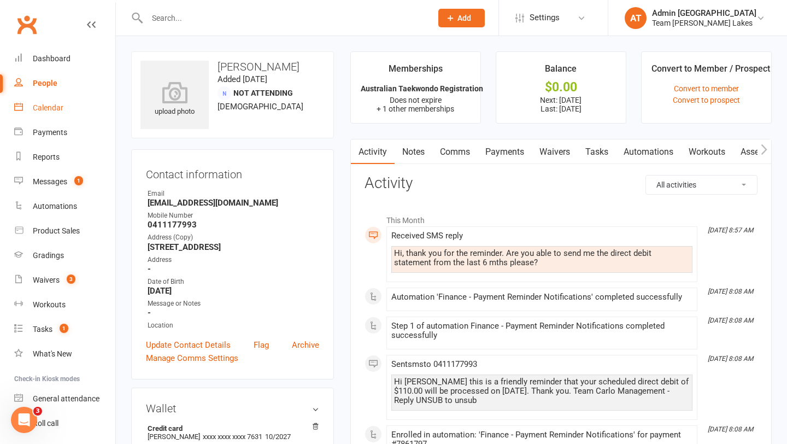
click at [59, 109] on div "Calendar" at bounding box center [48, 107] width 31 height 9
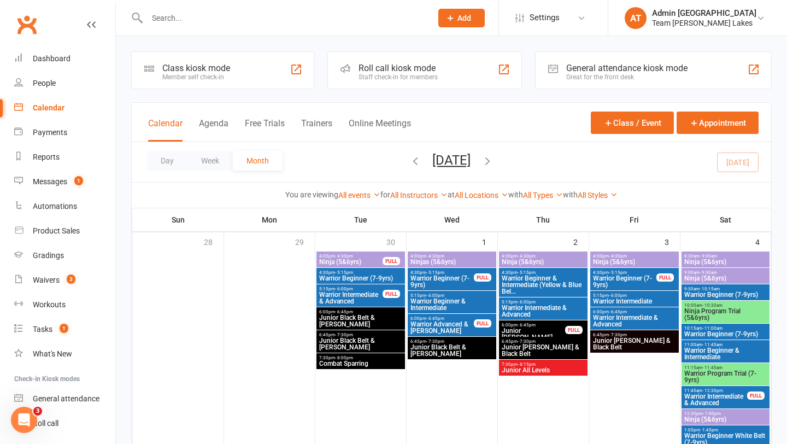
click at [46, 282] on div "Waivers" at bounding box center [46, 280] width 27 height 9
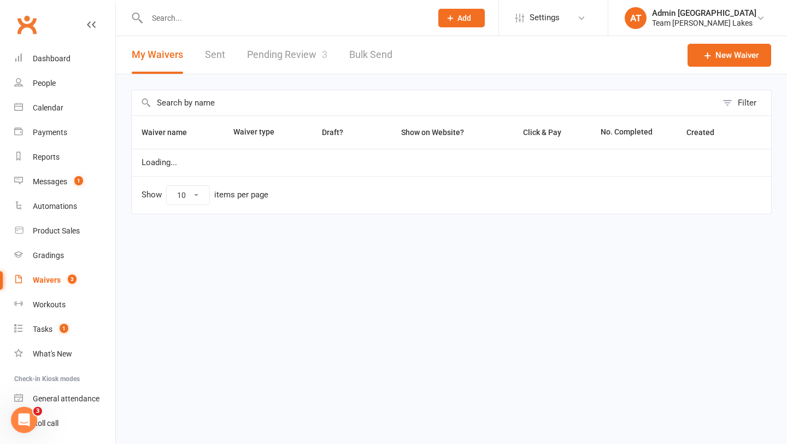
click at [300, 51] on link "Pending Review 3" at bounding box center [287, 55] width 80 height 38
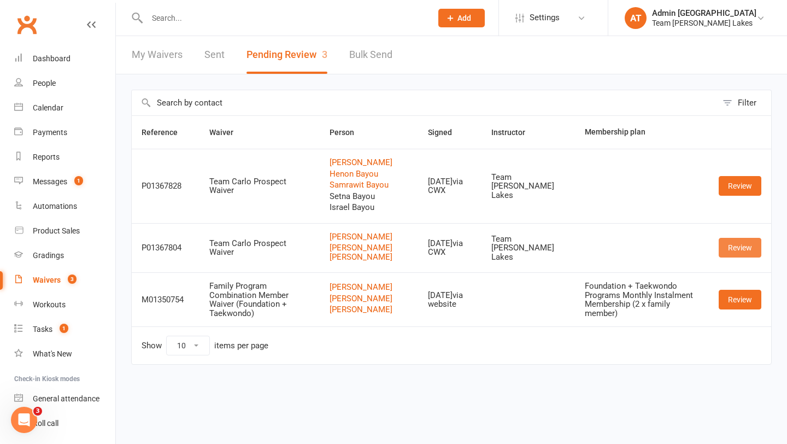
click at [747, 258] on link "Review" at bounding box center [740, 248] width 43 height 20
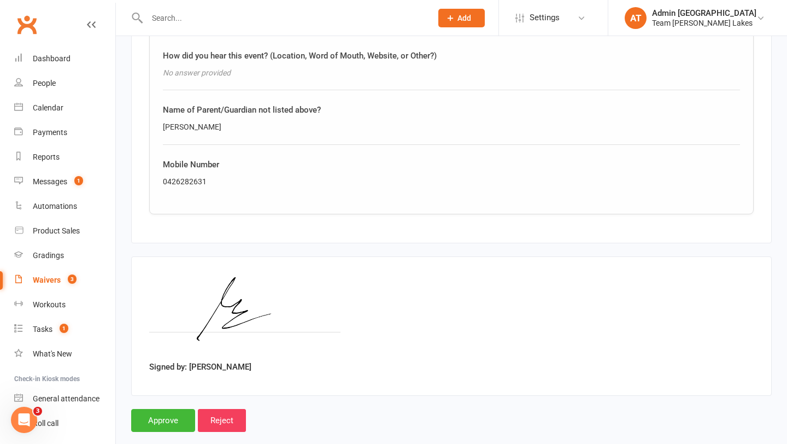
scroll to position [1545, 0]
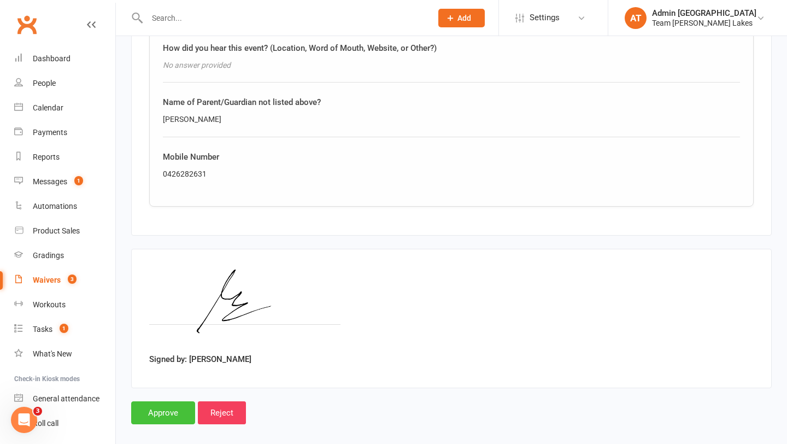
click at [157, 411] on input "Approve" at bounding box center [163, 412] width 64 height 23
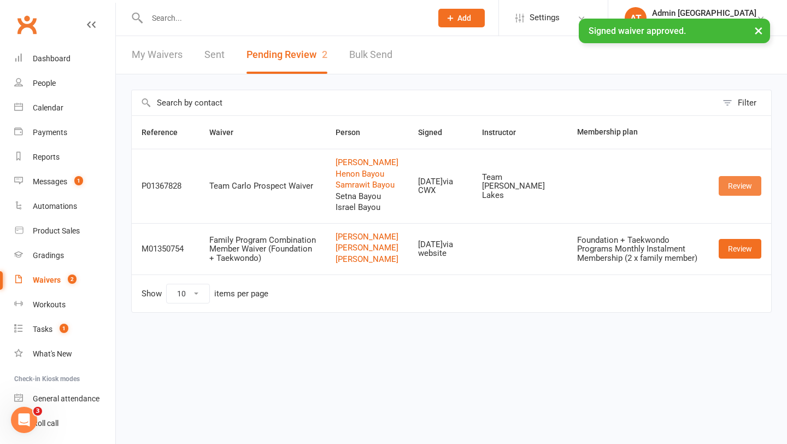
click at [734, 196] on link "Review" at bounding box center [740, 186] width 43 height 20
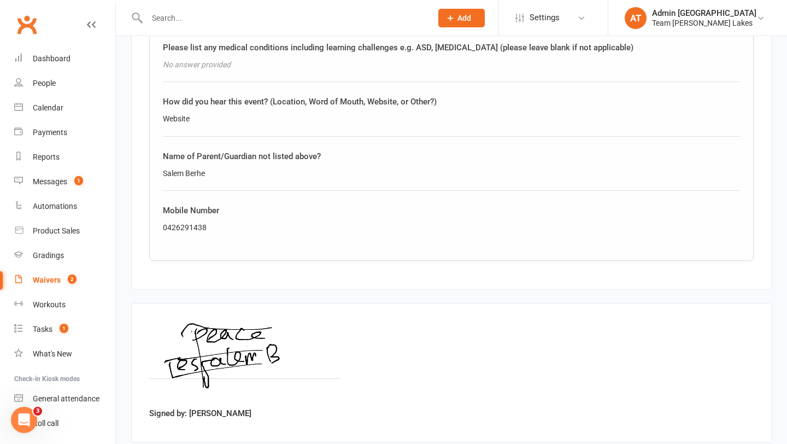
scroll to position [2619, 0]
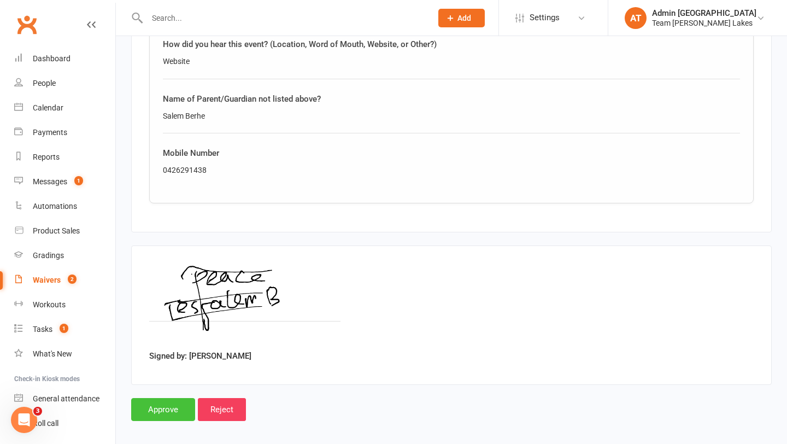
click at [149, 405] on input "Approve" at bounding box center [163, 409] width 64 height 23
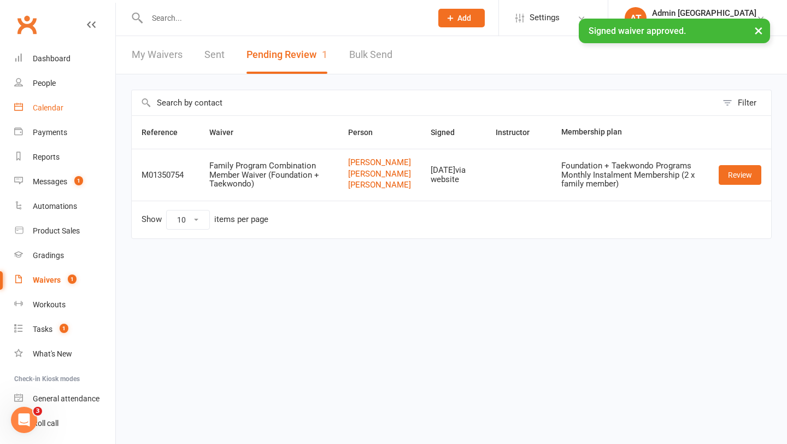
click at [59, 109] on div "Calendar" at bounding box center [48, 107] width 31 height 9
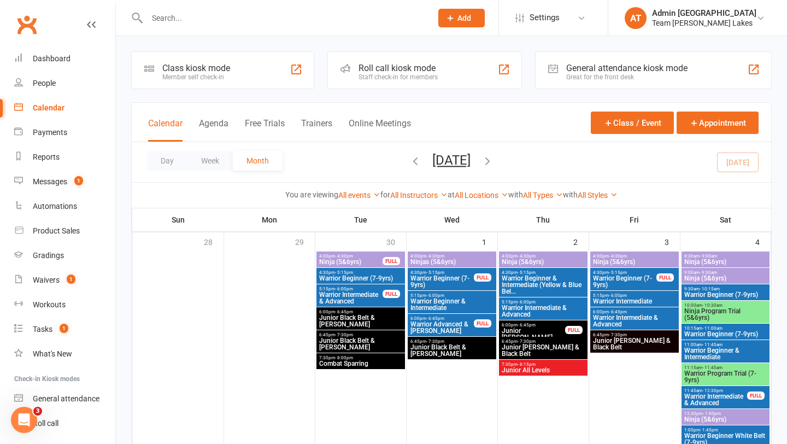
click at [229, 9] on div at bounding box center [277, 18] width 293 height 36
click at [215, 9] on div at bounding box center [277, 18] width 293 height 36
click at [150, 20] on input "text" at bounding box center [284, 17] width 281 height 15
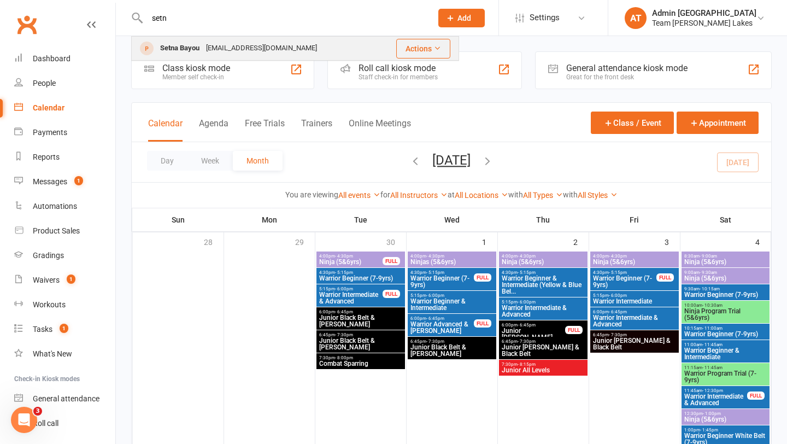
type input "setn"
click at [182, 51] on div "Setna Bayou" at bounding box center [180, 48] width 46 height 16
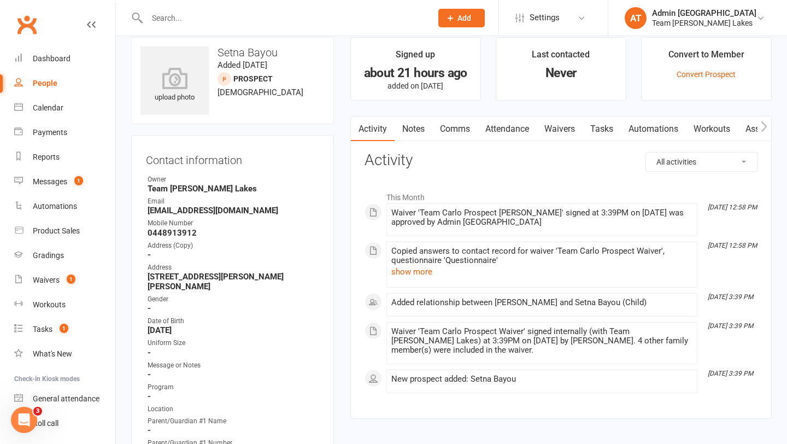
scroll to position [447, 0]
